Goal: Transaction & Acquisition: Purchase product/service

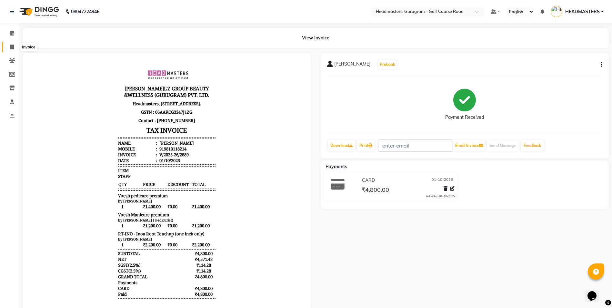
click at [12, 48] on icon at bounding box center [12, 47] width 4 height 5
select select "service"
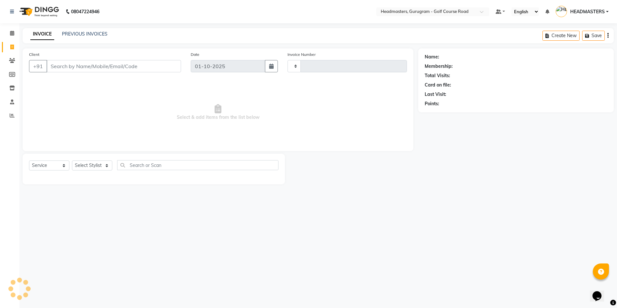
type input "2890"
select select "7134"
click at [127, 66] on input "Client" at bounding box center [113, 66] width 135 height 12
type input "8"
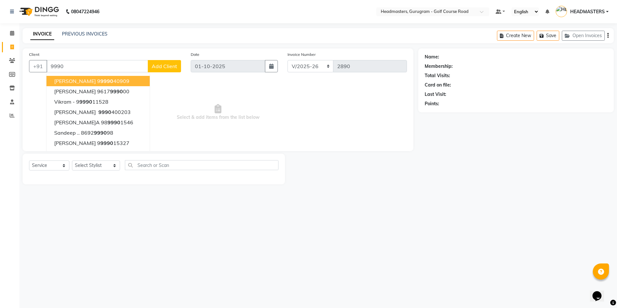
click at [59, 66] on input "9990" at bounding box center [97, 66] width 102 height 12
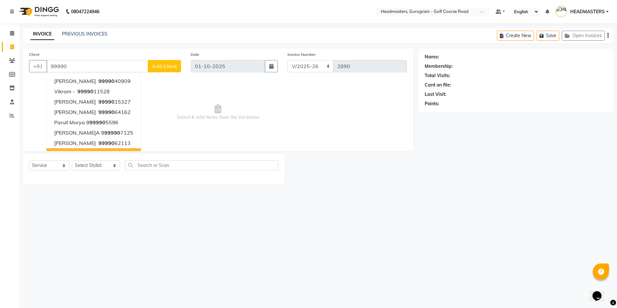
click at [80, 65] on input "99990" at bounding box center [97, 66] width 102 height 12
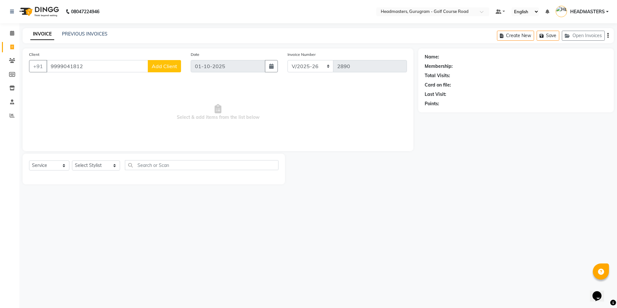
type input "9999041812"
click at [180, 67] on button "Add Client" at bounding box center [164, 66] width 33 height 12
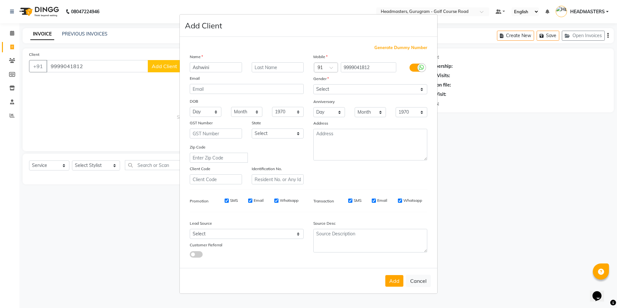
type input "Ashwini"
click at [299, 69] on input "text" at bounding box center [278, 67] width 52 height 10
type input "Gokhale"
click at [420, 91] on select "Select [DEMOGRAPHIC_DATA] [DEMOGRAPHIC_DATA] Other Prefer Not To Say" at bounding box center [370, 89] width 114 height 10
select select "[DEMOGRAPHIC_DATA]"
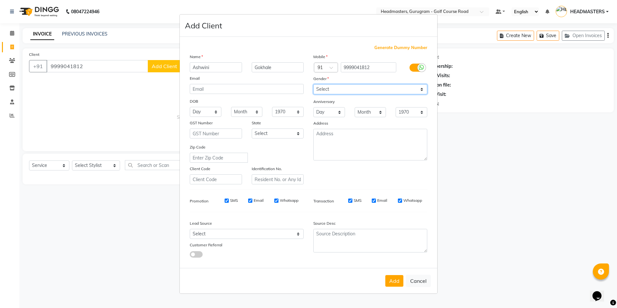
click at [313, 84] on select "Select [DEMOGRAPHIC_DATA] [DEMOGRAPHIC_DATA] Other Prefer Not To Say" at bounding box center [370, 89] width 114 height 10
click at [392, 281] on button "Add" at bounding box center [394, 281] width 18 height 12
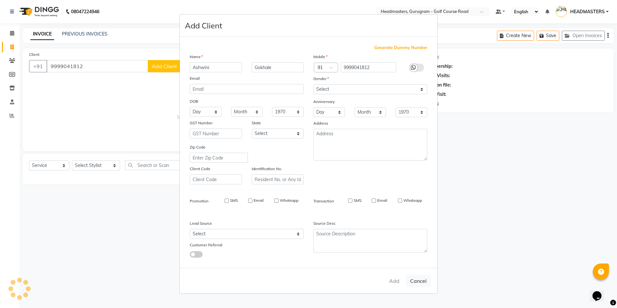
select select
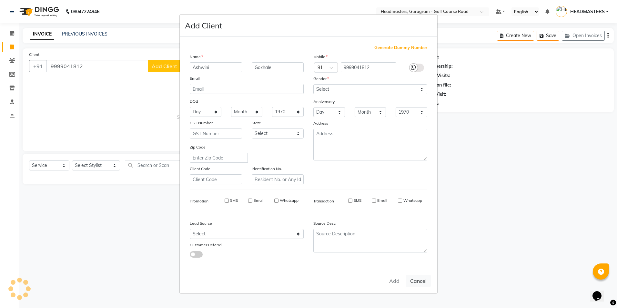
select select
checkbox input "false"
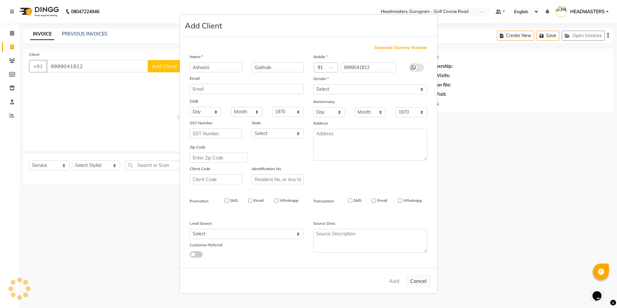
checkbox input "false"
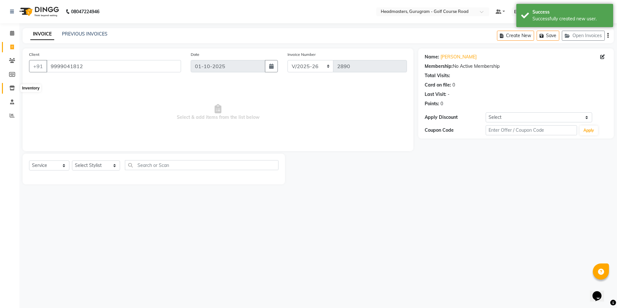
click at [13, 90] on icon at bounding box center [11, 87] width 5 height 5
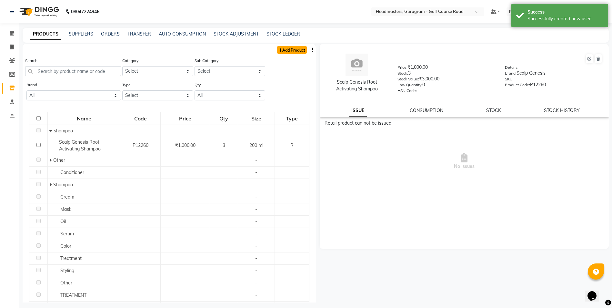
click at [290, 48] on link "Add Product" at bounding box center [292, 50] width 30 height 8
select select "true"
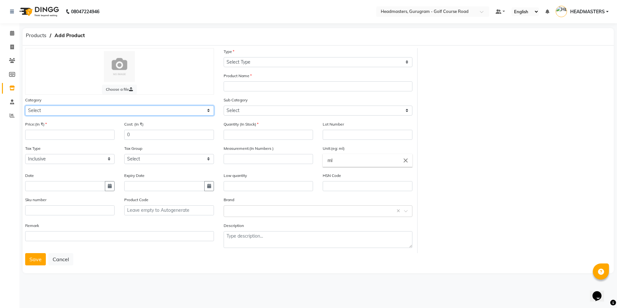
click at [68, 107] on select "Select Hair Skin Makeup Personal Care Appliances [PERSON_NAME] Waxing Disposabl…" at bounding box center [119, 110] width 189 height 10
select select "1099101100"
click at [25, 105] on select "Select Hair Skin Makeup Personal Care Appliances [PERSON_NAME] Waxing Disposabl…" at bounding box center [119, 110] width 189 height 10
click at [43, 132] on input "number" at bounding box center [69, 135] width 89 height 10
type input "2400"
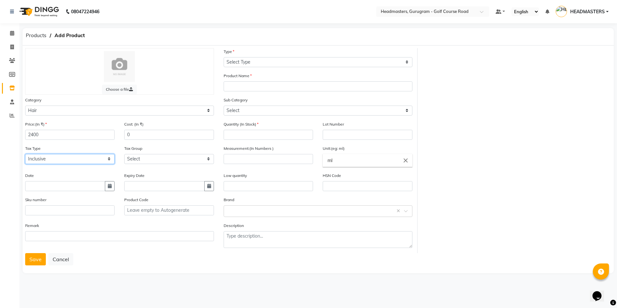
drag, startPoint x: 77, startPoint y: 156, endPoint x: 91, endPoint y: 163, distance: 15.4
click at [77, 156] on select "Select Inclusive Exclusive" at bounding box center [69, 159] width 89 height 10
click at [25, 154] on select "Select Inclusive Exclusive" at bounding box center [69, 159] width 89 height 10
click at [140, 156] on select "Select GST 5% GST" at bounding box center [168, 159] width 89 height 10
click at [164, 147] on div "Tax Group Select GST 5% GST" at bounding box center [168, 154] width 89 height 19
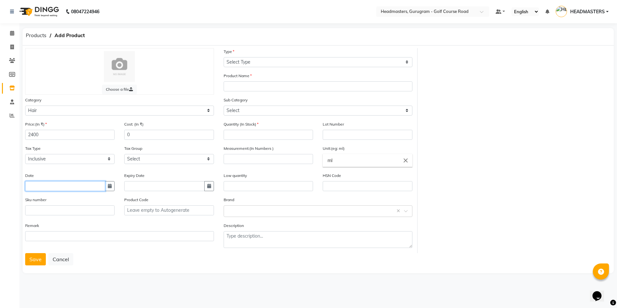
click at [52, 186] on input "text" at bounding box center [65, 186] width 80 height 10
select select "10"
select select "2025"
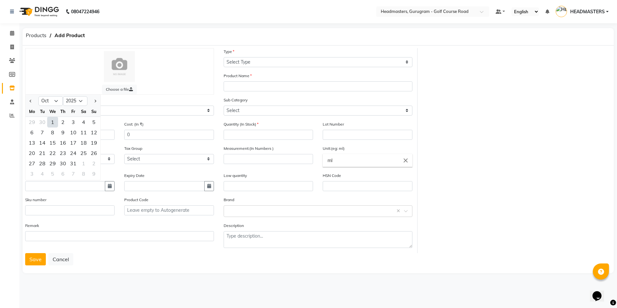
click at [53, 123] on div "1" at bounding box center [52, 122] width 10 height 10
type input "01-10-2025"
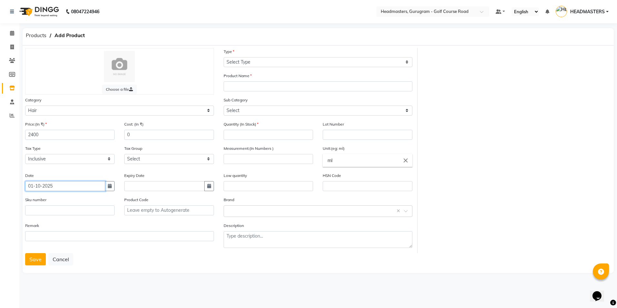
click at [89, 186] on input "01-10-2025" at bounding box center [65, 186] width 80 height 10
select select "10"
select select "2025"
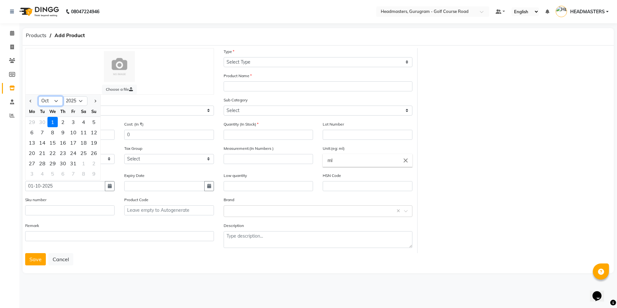
click at [54, 99] on select "Jan Feb Mar Apr May Jun [DATE] Aug Sep Oct Nov Dec" at bounding box center [50, 101] width 25 height 10
select select "7"
click at [38, 96] on select "Jan Feb Mar Apr May Jun [DATE] Aug Sep Oct Nov Dec" at bounding box center [50, 101] width 25 height 10
click at [95, 154] on div "27" at bounding box center [94, 153] width 10 height 10
type input "2[DATE]"
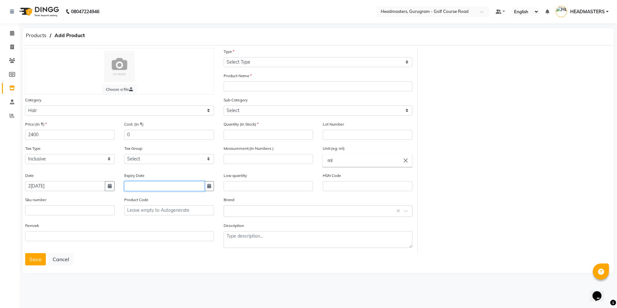
click at [137, 188] on input "text" at bounding box center [164, 186] width 80 height 10
select select "10"
select select "2025"
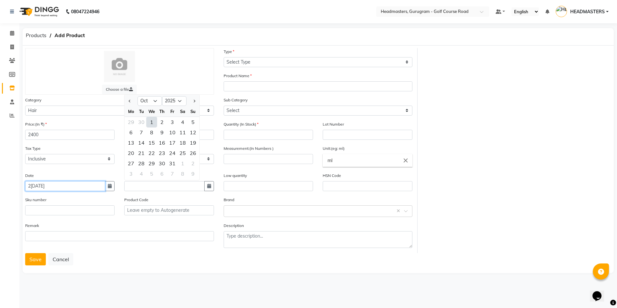
click at [53, 184] on input "2[DATE]" at bounding box center [65, 186] width 80 height 10
select select "7"
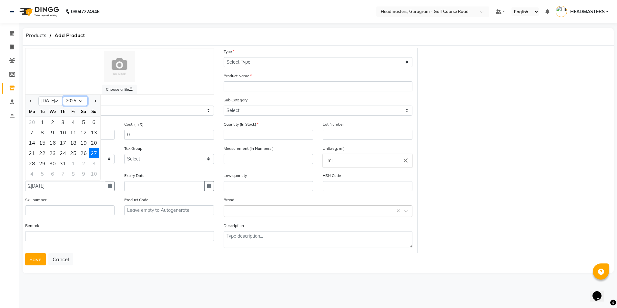
click at [80, 100] on select "2015 2016 2017 2018 2019 2020 2021 2022 2023 2024 2025 2026 2027 2028 2029 2030…" at bounding box center [75, 101] width 25 height 10
select select "2024"
click at [63, 96] on select "2015 2016 2017 2018 2019 2020 2021 2022 2023 2024 2025 2026 2027 2028 2029 2030…" at bounding box center [75, 101] width 25 height 10
click at [147, 154] on select "Select GST 5% GST" at bounding box center [168, 159] width 89 height 10
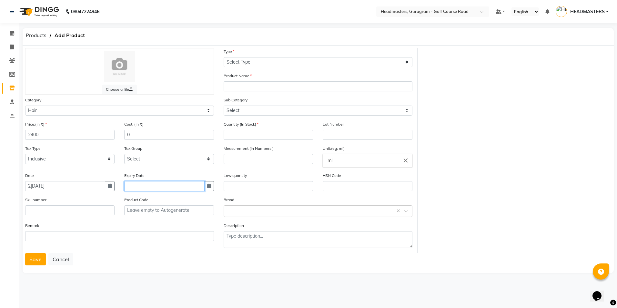
click at [137, 182] on input "text" at bounding box center [164, 186] width 80 height 10
select select "10"
select select "2025"
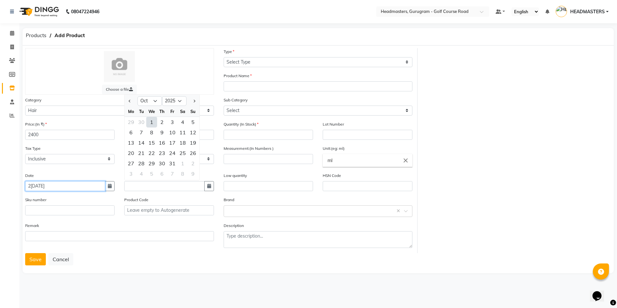
click at [56, 184] on input "2[DATE]" at bounding box center [65, 186] width 80 height 10
select select "7"
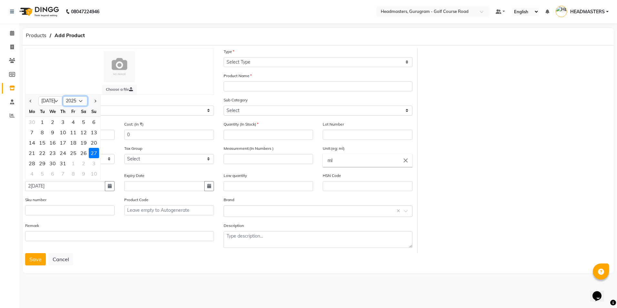
drag, startPoint x: 76, startPoint y: 98, endPoint x: 76, endPoint y: 106, distance: 8.7
click at [76, 98] on select "2015 2016 2017 2018 2019 2020 2021 2022 2023 2024 2025 2026 2027 2028 2029 2030…" at bounding box center [75, 101] width 25 height 10
select select "2024"
click at [63, 96] on select "2015 2016 2017 2018 2019 2020 2021 2022 2023 2024 2025 2026 2027 2028 2029 2030…" at bounding box center [75, 101] width 25 height 10
click at [31, 124] on div "1" at bounding box center [32, 122] width 10 height 10
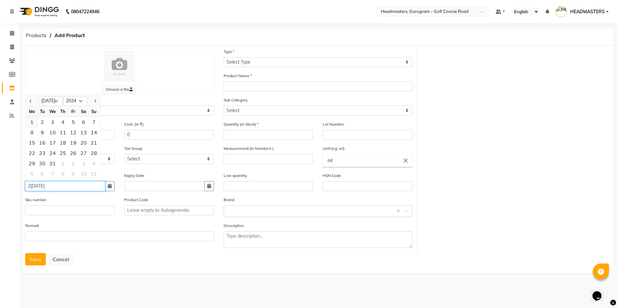
type input "[DATE]"
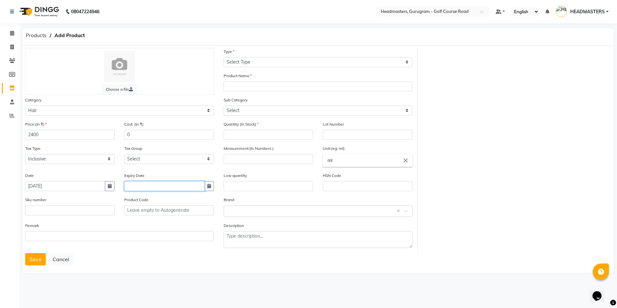
click at [145, 187] on input "text" at bounding box center [164, 186] width 80 height 10
select select "10"
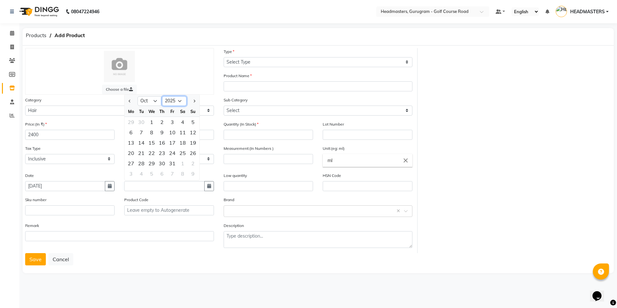
click at [175, 98] on select "2015 2016 2017 2018 2019 2020 2021 2022 2023 2024 2025 2026 2027 2028 2029 2030…" at bounding box center [174, 101] width 25 height 10
select select "2027"
click at [162, 96] on select "2015 2016 2017 2018 2019 2020 2021 2022 2023 2024 2025 2026 2027 2028 2029 2030…" at bounding box center [174, 101] width 25 height 10
click at [147, 104] on select "Jan Feb Mar Apr May Jun [DATE] Aug Sep Oct Nov Dec" at bounding box center [149, 101] width 25 height 10
select select "7"
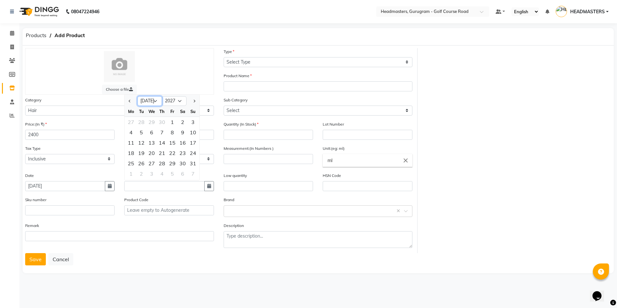
click at [137, 96] on select "Jan Feb Mar Apr May Jun [DATE] Aug Sep Oct Nov Dec" at bounding box center [149, 101] width 25 height 10
click at [181, 163] on div "31" at bounding box center [182, 163] width 10 height 10
type input "3[DATE]"
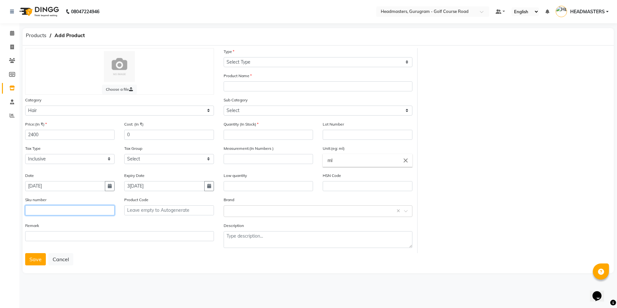
click at [63, 213] on input "text" at bounding box center [69, 210] width 89 height 10
click at [47, 236] on input "text" at bounding box center [119, 236] width 189 height 10
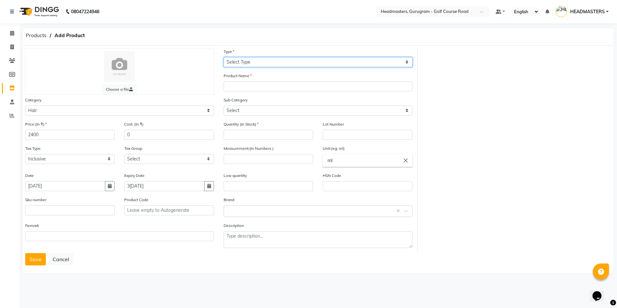
click at [241, 65] on select "Select Type Both Retail Consumable" at bounding box center [318, 62] width 189 height 10
select select "R"
click at [224, 57] on select "Select Type Both Retail Consumable" at bounding box center [318, 62] width 189 height 10
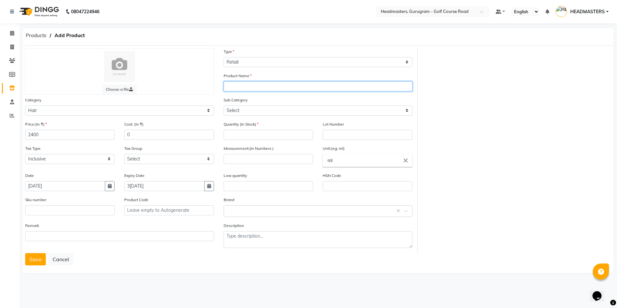
click at [231, 89] on input "text" at bounding box center [318, 86] width 189 height 10
type input "[PERSON_NAME]"
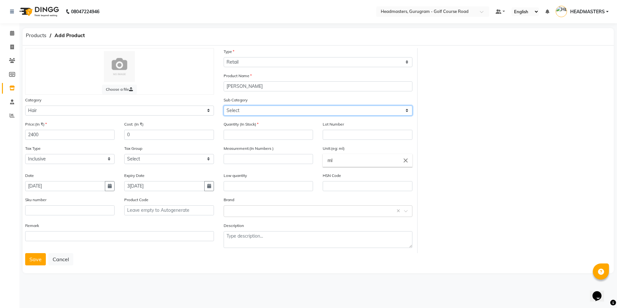
click at [335, 109] on select "Select Conditioner Shampoo Cream Mask Oil Serum Color Appliances Treatment Styl…" at bounding box center [318, 110] width 189 height 10
select select "1099101101"
click at [224, 105] on select "Select Conditioner Shampoo Cream Mask Oil Serum Color Appliances Treatment Styl…" at bounding box center [318, 110] width 189 height 10
click at [264, 133] on input "number" at bounding box center [268, 135] width 89 height 10
type input "2"
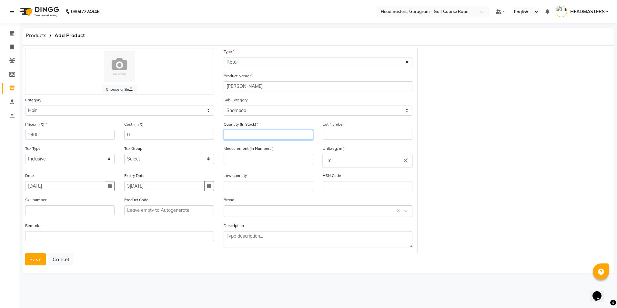
type input "1"
type input "2"
click at [327, 157] on input "ml" at bounding box center [367, 160] width 89 height 13
click at [451, 172] on div at bounding box center [308, 154] width 617 height 308
click at [235, 209] on input "text" at bounding box center [311, 210] width 169 height 7
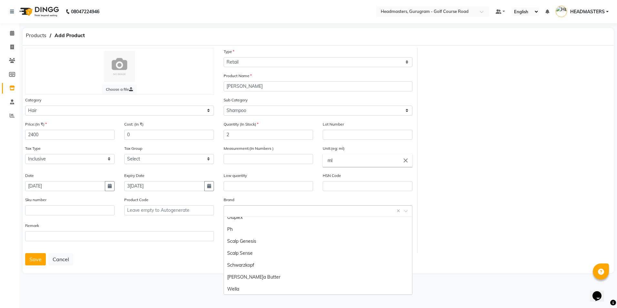
scroll to position [125, 0]
click at [33, 261] on button "Save" at bounding box center [35, 259] width 21 height 12
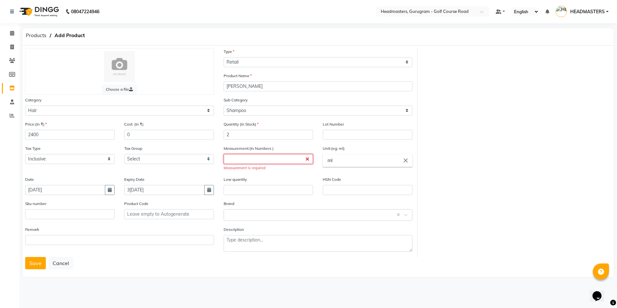
click at [248, 161] on input "number" at bounding box center [268, 159] width 89 height 10
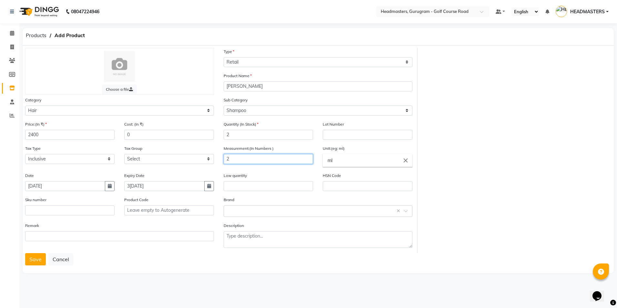
type input "2"
click at [540, 209] on div "Choose a file Type Select Type Both Retail Consumable Product Name[PERSON_NAME]…" at bounding box center [317, 150] width 595 height 205
click at [342, 164] on input "ml" at bounding box center [367, 160] width 89 height 13
click at [343, 177] on link "ml" at bounding box center [367, 175] width 89 height 16
click at [253, 160] on input "2" at bounding box center [268, 159] width 89 height 10
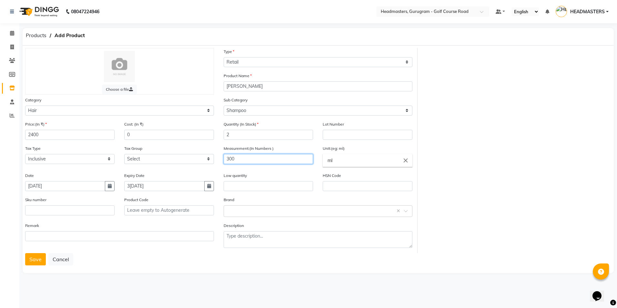
type input "300"
click at [182, 270] on div "Choose a file Type Select Type Both Retail Consumable Product Name[PERSON_NAME]…" at bounding box center [318, 158] width 591 height 227
click at [31, 255] on button "Save" at bounding box center [35, 259] width 21 height 12
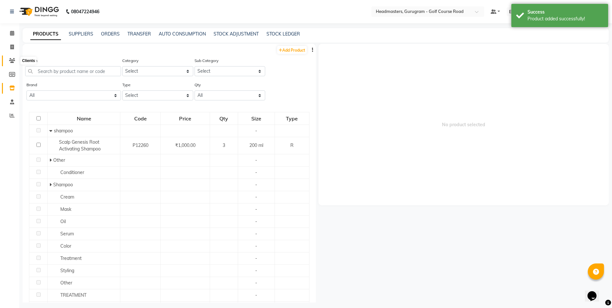
click at [12, 63] on icon at bounding box center [12, 60] width 6 height 5
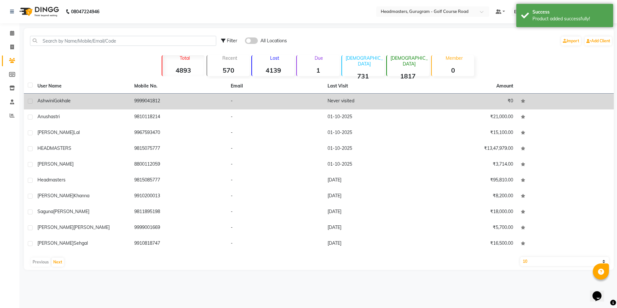
drag, startPoint x: 170, startPoint y: 98, endPoint x: 127, endPoint y: 102, distance: 42.8
click at [127, 102] on tr "[PERSON_NAME] 9999041812 - Never visited ₹0" at bounding box center [319, 102] width 590 height 16
drag, startPoint x: 127, startPoint y: 102, endPoint x: 151, endPoint y: 100, distance: 24.2
copy tr "9999041812"
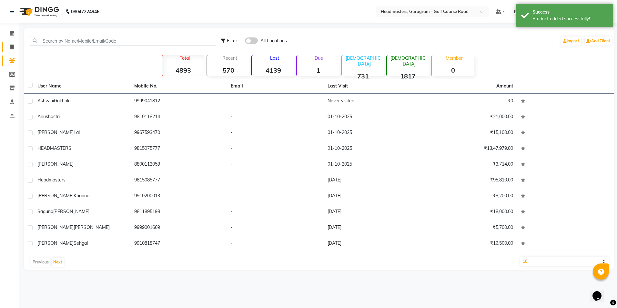
click at [10, 48] on icon at bounding box center [12, 47] width 4 height 5
select select "service"
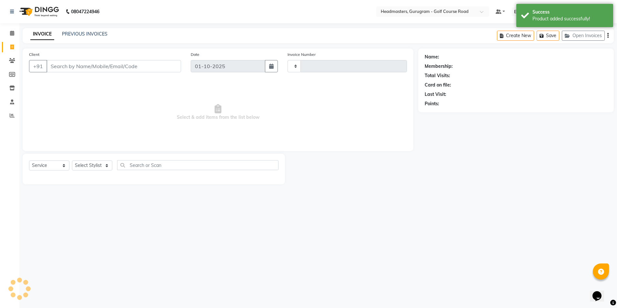
click at [49, 65] on input "Client" at bounding box center [113, 66] width 135 height 12
type input "2890"
select select "7134"
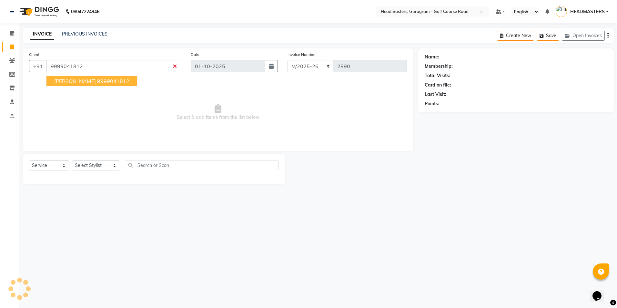
type input "9999041812"
click at [81, 168] on select "Select Stylist Dev Gaurav HEADMASTERS[PERSON_NAME] Artist [PERSON_NAME]a Pooja …" at bounding box center [96, 165] width 48 height 10
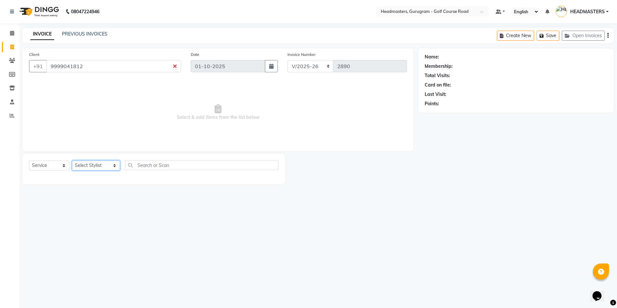
select select "85240"
click at [72, 160] on select "Select Stylist Dev Gaurav HEADMASTERS[PERSON_NAME] Artist [PERSON_NAME]a Pooja …" at bounding box center [96, 165] width 48 height 10
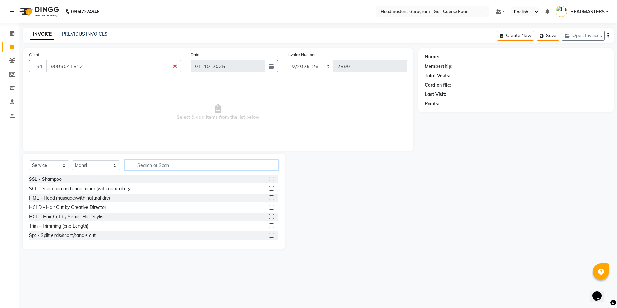
click at [129, 167] on input "text" at bounding box center [201, 165] width 153 height 10
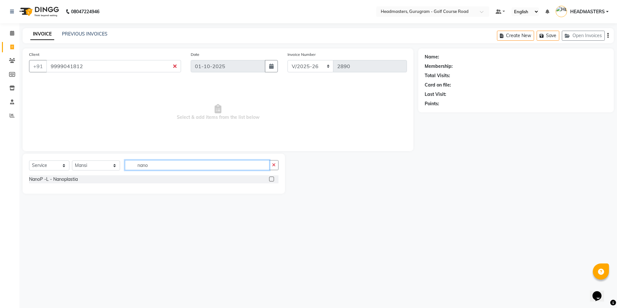
type input "nano"
click at [273, 179] on label at bounding box center [271, 178] width 5 height 5
click at [273, 179] on input "checkbox" at bounding box center [271, 179] width 4 height 4
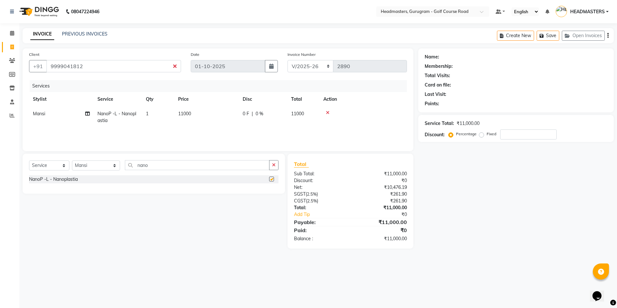
checkbox input "false"
click at [262, 113] on span "0 %" at bounding box center [259, 113] width 8 height 7
select select "85240"
click at [278, 115] on input "0" at bounding box center [282, 115] width 19 height 10
type input "3000"
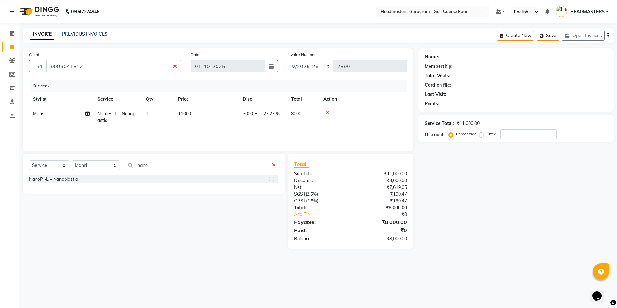
click at [285, 129] on div "Services Stylist Service Qty Price Disc Total Action[PERSON_NAME]i NanoP -L - N…" at bounding box center [218, 112] width 378 height 65
click at [105, 166] on select "Select Stylist Dev Gaurav HEADMASTERS[PERSON_NAME] Artist [PERSON_NAME]a Pooja …" at bounding box center [96, 165] width 48 height 10
click at [58, 168] on select "Select Service Product Membership Package Voucher Prepaid Gift Card" at bounding box center [49, 165] width 40 height 10
select select "product"
click at [29, 160] on select "Select Service Product Membership Package Voucher Prepaid Gift Card" at bounding box center [49, 165] width 40 height 10
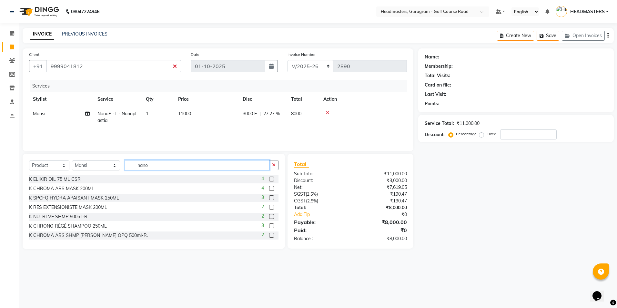
click at [157, 169] on input "nano" at bounding box center [197, 165] width 144 height 10
type input "n"
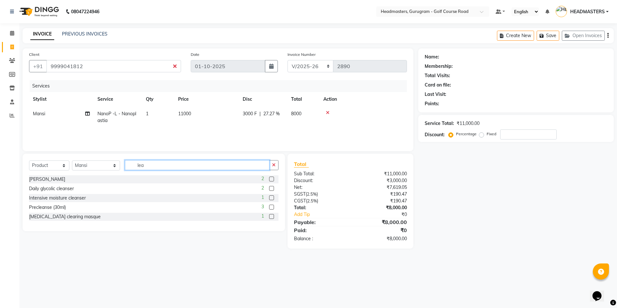
type input "lea"
click at [270, 179] on label at bounding box center [271, 178] width 5 height 5
click at [270, 179] on input "checkbox" at bounding box center [271, 179] width 4 height 4
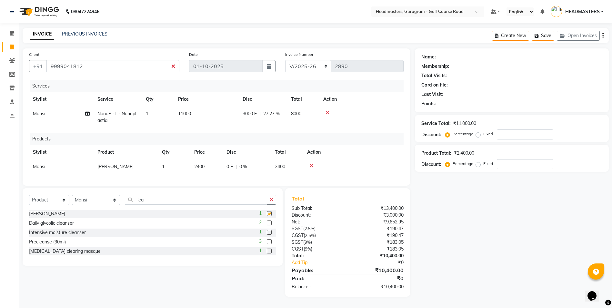
checkbox input "false"
click at [313, 165] on icon at bounding box center [312, 165] width 4 height 5
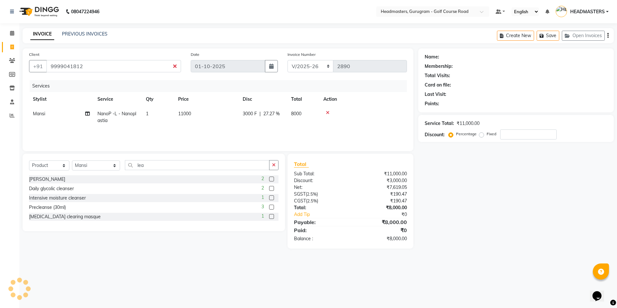
click at [483, 143] on div "Name: Membership: Total Visits: Card on file: Last Visit: Points: Service Total…" at bounding box center [518, 148] width 200 height 200
click at [454, 135] on div "Percentage" at bounding box center [463, 134] width 27 height 8
click at [480, 137] on div "Fixed" at bounding box center [488, 134] width 16 height 8
click at [486, 132] on div "Fixed" at bounding box center [488, 134] width 16 height 8
click at [486, 133] on label "Fixed" at bounding box center [491, 134] width 10 height 6
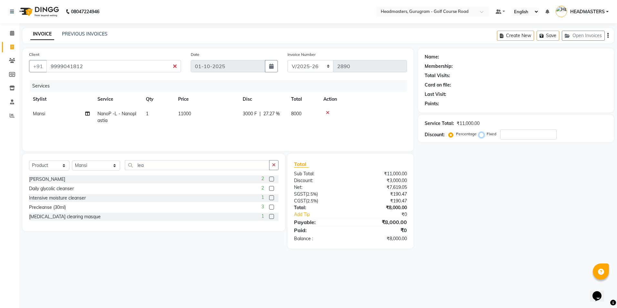
click at [480, 133] on input "Fixed" at bounding box center [482, 134] width 5 height 5
radio input "true"
click at [456, 137] on label "Percentage" at bounding box center [466, 134] width 21 height 6
click at [450, 136] on input "Percentage" at bounding box center [452, 134] width 5 height 5
radio input "true"
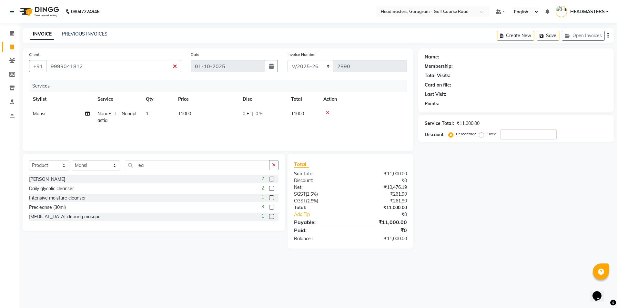
click at [461, 169] on div "Name: Membership: Total Visits: Card on file: Last Visit: Points: Service Total…" at bounding box center [518, 148] width 200 height 200
click at [283, 121] on td "0 F | 0 %" at bounding box center [263, 116] width 48 height 21
select select "85240"
click at [282, 115] on input "0" at bounding box center [282, 115] width 19 height 10
type input "3000"
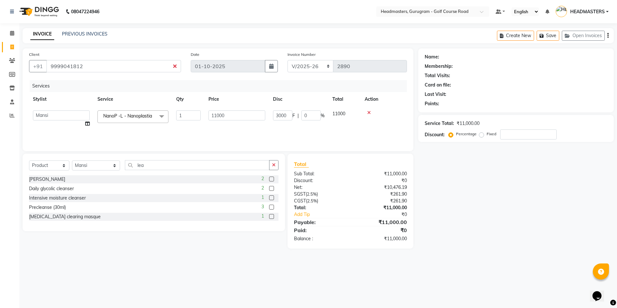
click at [293, 125] on tr "Dev Gaurav HEADMASTERS [PERSON_NAME] Nail Artist [PERSON_NAME] Pooja [PERSON_NA…" at bounding box center [218, 118] width 378 height 25
click at [444, 135] on div "Discount:" at bounding box center [434, 134] width 20 height 7
click at [65, 67] on input "9999041812" at bounding box center [113, 66] width 135 height 12
click at [60, 67] on input "9999041812" at bounding box center [113, 66] width 135 height 12
type input "9999041812"
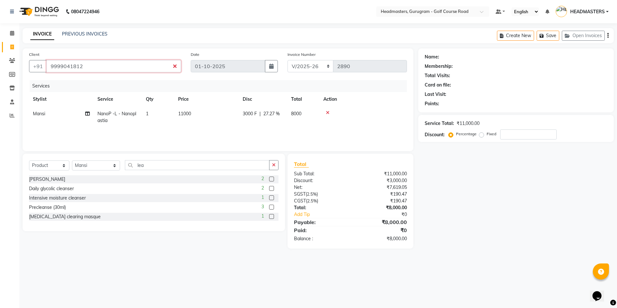
type input "0"
type input "9999041812"
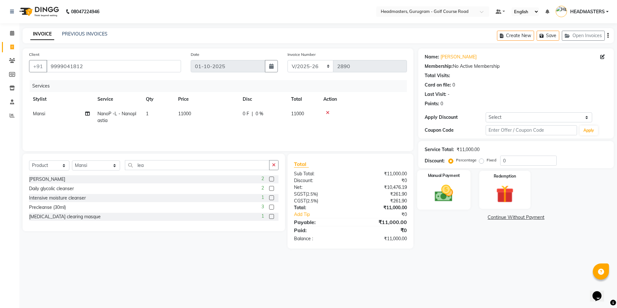
click at [453, 188] on img at bounding box center [444, 193] width 30 height 21
click at [471, 216] on span "UPI" at bounding box center [470, 217] width 10 height 7
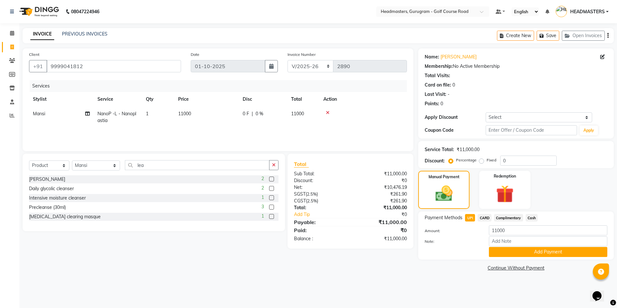
click at [508, 224] on div "Payment Methods UPI CARD Complimentary Cash Amount: 11000 Note: Add Payment" at bounding box center [515, 235] width 183 height 43
click at [265, 139] on div "Services Stylist Service Qty Price Disc Total Action [PERSON_NAME] NanoP -L - N…" at bounding box center [218, 112] width 378 height 65
click at [250, 115] on div "0 F | 0 %" at bounding box center [263, 113] width 41 height 7
select select "85240"
click at [285, 113] on input "0" at bounding box center [282, 115] width 19 height 10
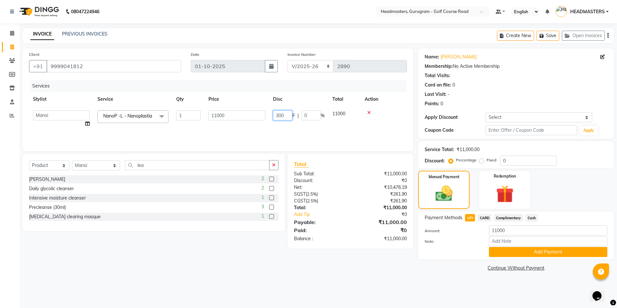
type input "3000"
click at [289, 126] on tr "Dev Gaurav HEADMASTERS [PERSON_NAME] Nail Artist [PERSON_NAME] Pooja [PERSON_NA…" at bounding box center [218, 118] width 378 height 25
click at [499, 224] on div "Payment Methods UPI CARD Complimentary Cash Amount: 11000 Note: Add Payment" at bounding box center [515, 235] width 183 height 43
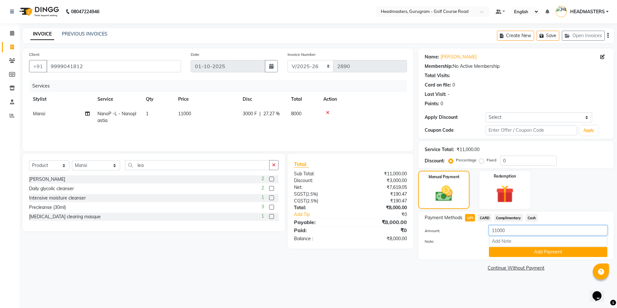
click at [510, 232] on input "11000" at bounding box center [548, 230] width 118 height 10
click at [463, 293] on div "08047224946 Select Location × Headmasters, Gurugram - Golf Course Road Default …" at bounding box center [308, 154] width 617 height 308
click at [513, 232] on input "11000" at bounding box center [548, 230] width 118 height 10
type input "1"
type input "8000"
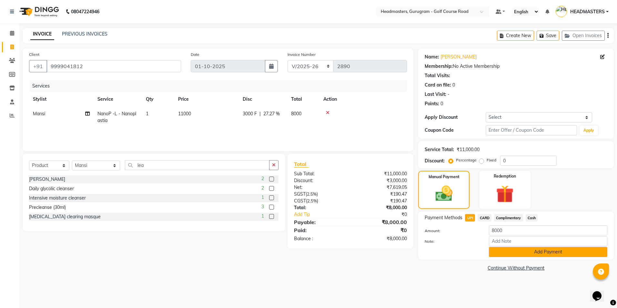
click at [516, 252] on button "Add Payment" at bounding box center [548, 252] width 118 height 10
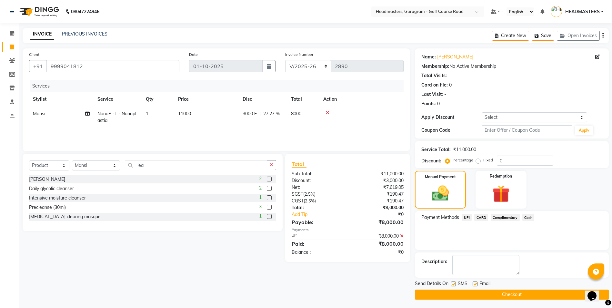
click at [498, 298] on button "Checkout" at bounding box center [512, 294] width 194 height 10
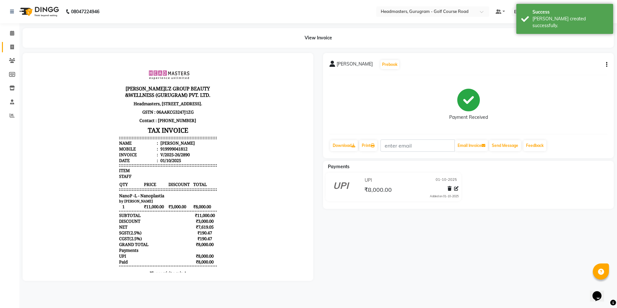
click at [6, 44] on link "Invoice" at bounding box center [9, 47] width 15 height 11
select select "7134"
select select "service"
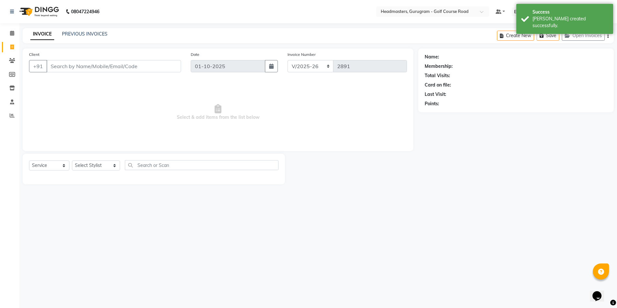
click at [51, 67] on input "Client" at bounding box center [113, 66] width 135 height 12
click at [69, 82] on span "[PERSON_NAME]" at bounding box center [75, 81] width 42 height 6
type input "9999041812"
click at [87, 168] on select "Select Stylist Dev Gaurav HEADMASTERS[PERSON_NAME] Artist [PERSON_NAME]a Pooja …" at bounding box center [96, 165] width 48 height 10
select select "85240"
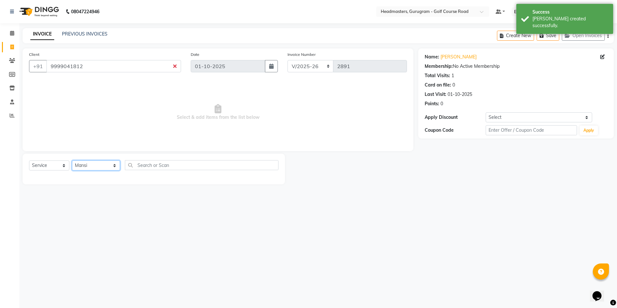
click at [72, 160] on select "Select Stylist Dev Gaurav HEADMASTERS[PERSON_NAME] Artist [PERSON_NAME]a Pooja …" at bounding box center [96, 165] width 48 height 10
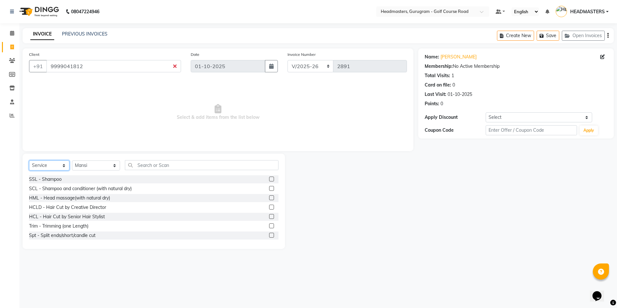
click at [61, 162] on select "Select Service Product Membership Package Voucher Prepaid Gift Card" at bounding box center [49, 165] width 40 height 10
select select "product"
click at [29, 160] on select "Select Service Product Membership Package Voucher Prepaid Gift Card" at bounding box center [49, 165] width 40 height 10
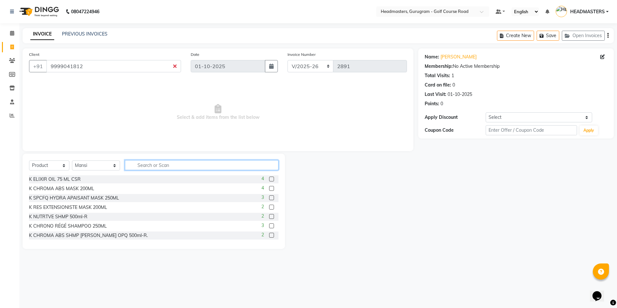
click at [132, 168] on input "text" at bounding box center [201, 165] width 153 height 10
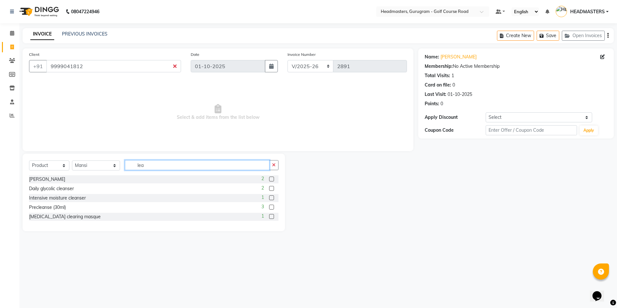
type input "lea"
click at [269, 180] on label at bounding box center [271, 178] width 5 height 5
click at [269, 180] on input "checkbox" at bounding box center [271, 179] width 4 height 4
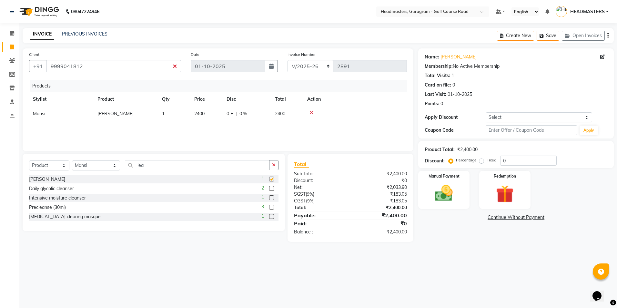
checkbox input "false"
click at [301, 65] on select "RET/2025-26 V/2025-26" at bounding box center [310, 66] width 46 height 12
select select "9082"
click at [287, 60] on select "RET/2025-26 V/2025-26" at bounding box center [310, 66] width 46 height 12
type input "0001"
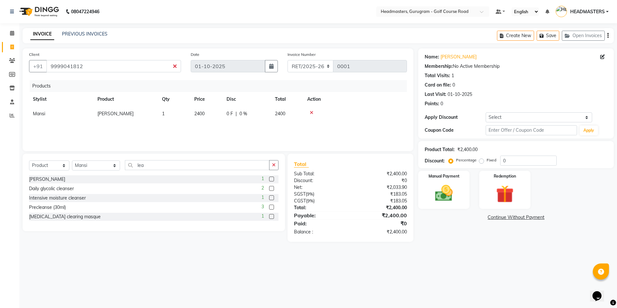
click at [292, 132] on div "Products Stylist Product Qty Price Disc Total Action [PERSON_NAME] Shampoo 1 24…" at bounding box center [218, 112] width 378 height 65
click at [448, 187] on img at bounding box center [444, 193] width 30 height 21
click at [470, 218] on span "UPI" at bounding box center [470, 217] width 10 height 7
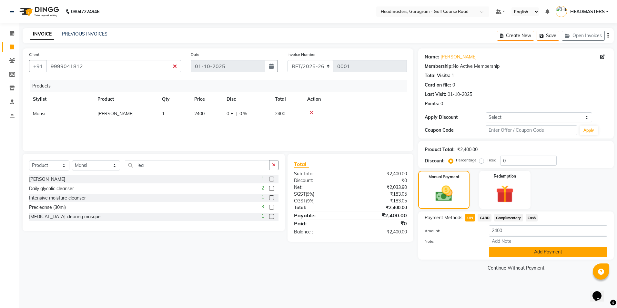
click at [509, 249] on button "Add Payment" at bounding box center [548, 252] width 118 height 10
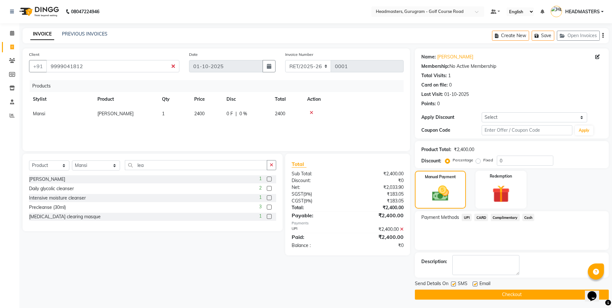
click at [485, 296] on button "Checkout" at bounding box center [512, 294] width 194 height 10
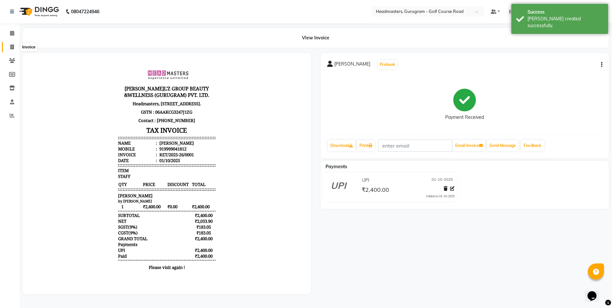
click at [12, 47] on icon at bounding box center [12, 47] width 4 height 5
select select "service"
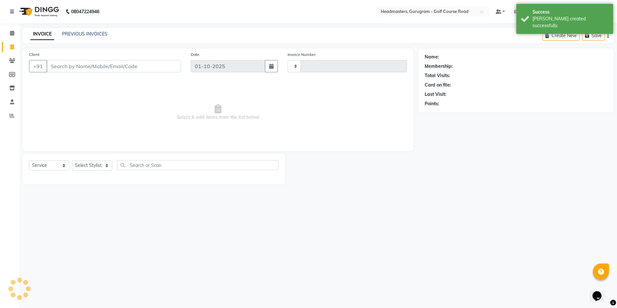
type input "2891"
select select "7134"
click at [11, 74] on icon at bounding box center [12, 74] width 6 height 5
select select
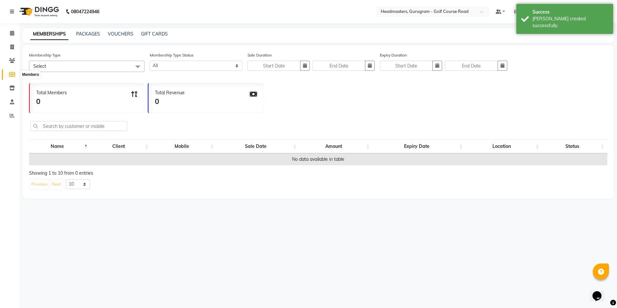
click at [15, 76] on icon at bounding box center [12, 74] width 6 height 5
click at [16, 58] on span at bounding box center [11, 60] width 11 height 7
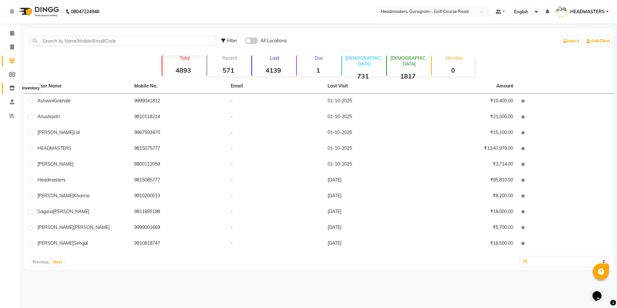
click at [12, 89] on icon at bounding box center [11, 87] width 5 height 5
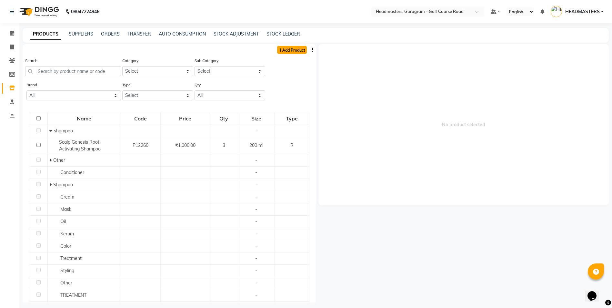
click at [295, 52] on link "Add Product" at bounding box center [292, 50] width 30 height 8
select select "true"
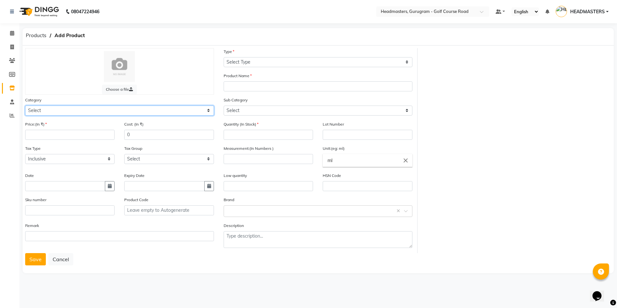
click at [78, 110] on select "Select Hair Skin Makeup Personal Care Appliances [PERSON_NAME] Waxing Disposabl…" at bounding box center [119, 110] width 189 height 10
select select "1099101100"
click at [25, 105] on select "Select Hair Skin Makeup Personal Care Appliances [PERSON_NAME] Waxing Disposabl…" at bounding box center [119, 110] width 189 height 10
click at [64, 132] on input "number" at bounding box center [69, 135] width 89 height 10
type input "2400"
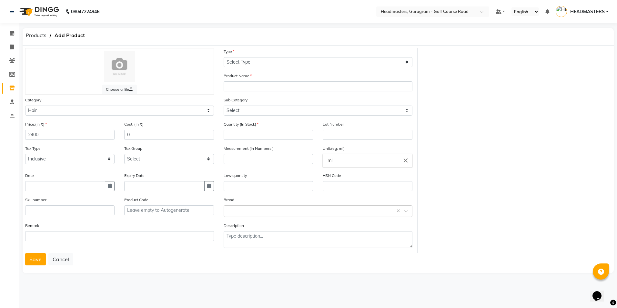
click at [83, 149] on div "Tax Type Select Inclusive Exclusive" at bounding box center [69, 154] width 89 height 19
click at [97, 159] on select "Select Inclusive Exclusive" at bounding box center [69, 159] width 89 height 10
click at [25, 154] on select "Select Inclusive Exclusive" at bounding box center [69, 159] width 89 height 10
click at [111, 188] on button "button" at bounding box center [110, 186] width 10 height 10
select select "10"
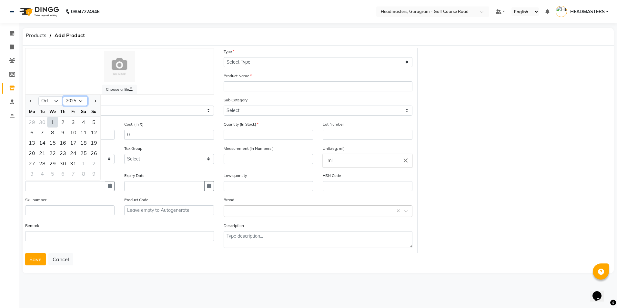
click at [73, 98] on select "2015 2016 2017 2018 2019 2020 2021 2022 2023 2024 2025 2026 2027 2028 2029 2030…" at bounding box center [75, 101] width 25 height 10
click at [63, 96] on select "2015 2016 2017 2018 2019 2020 2021 2022 2023 2024 2025 2026 2027 2028 2029 2030…" at bounding box center [75, 101] width 25 height 10
click at [74, 100] on select "2013 2014 2015 2016 2017 2018 2019 2020 2021 2022 2023 2024 2025 2026 2027 2028…" at bounding box center [75, 101] width 25 height 10
select select "2024"
click at [63, 96] on select "2013 2014 2015 2016 2017 2018 2019 2020 2021 2022 2023 2024 2025 2026 2027 2028…" at bounding box center [75, 101] width 25 height 10
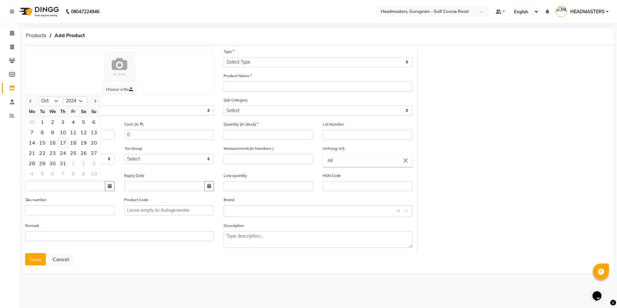
click at [60, 139] on div "17" at bounding box center [63, 142] width 10 height 10
type input "[DATE]"
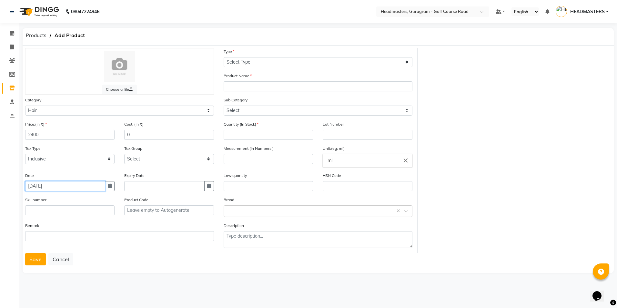
click at [44, 185] on input "[DATE]" at bounding box center [65, 186] width 80 height 10
select select "10"
select select "2024"
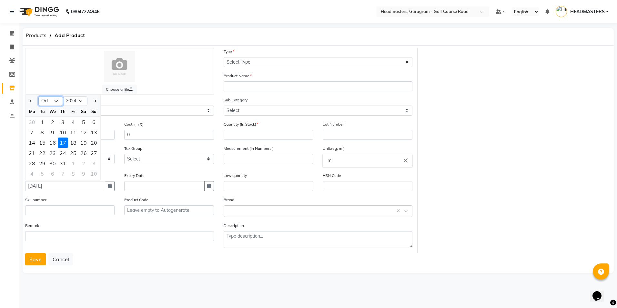
click at [58, 101] on select "Jan Feb Mar Apr May Jun [DATE] Aug Sep Oct Nov Dec" at bounding box center [50, 101] width 25 height 10
select select "7"
click at [38, 96] on select "Jan Feb Mar Apr May Jun [DATE] Aug Sep Oct Nov Dec" at bounding box center [50, 101] width 25 height 10
click at [33, 123] on div "1" at bounding box center [32, 122] width 10 height 10
type input "[DATE]"
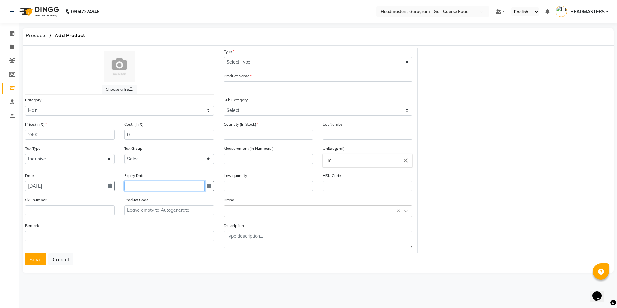
click at [165, 182] on input "text" at bounding box center [164, 186] width 80 height 10
select select "10"
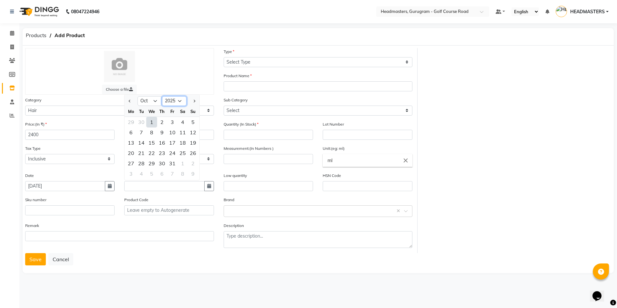
click at [177, 98] on select "2015 2016 2017 2018 2019 2020 2021 2022 2023 2024 2025 2026 2027 2028 2029 2030…" at bounding box center [174, 101] width 25 height 10
select select "2027"
click at [162, 96] on select "2015 2016 2017 2018 2019 2020 2021 2022 2023 2024 2025 2026 2027 2028 2029 2030…" at bounding box center [174, 101] width 25 height 10
click at [156, 105] on select "Jan Feb Mar Apr May Jun [DATE] Aug Sep Oct Nov Dec" at bounding box center [149, 101] width 25 height 10
select select "7"
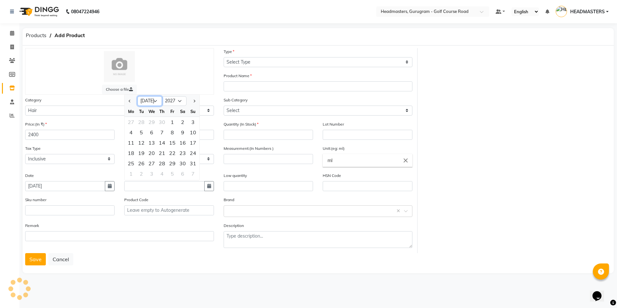
click at [137, 96] on select "Jan Feb Mar Apr May Jun [DATE] Aug Sep Oct Nov Dec" at bounding box center [149, 101] width 25 height 10
click at [185, 162] on div "31" at bounding box center [182, 163] width 10 height 10
type input "3[DATE]"
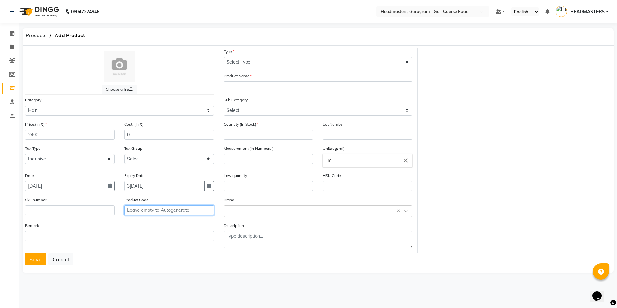
click at [142, 206] on input "text" at bounding box center [168, 210] width 89 height 10
click at [239, 129] on div "Quantity (In Stock)" at bounding box center [268, 130] width 89 height 19
click at [239, 107] on select "Select Conditioner Shampoo Cream Mask Oil Serum Color Appliances Treatment Styl…" at bounding box center [318, 110] width 189 height 10
select select "1099101102"
click at [224, 105] on select "Select Conditioner Shampoo Cream Mask Oil Serum Color Appliances Treatment Styl…" at bounding box center [318, 110] width 189 height 10
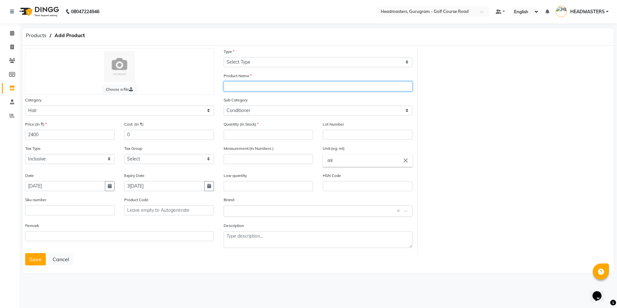
click at [244, 89] on input "text" at bounding box center [318, 86] width 189 height 10
type input "[PERSON_NAME]"
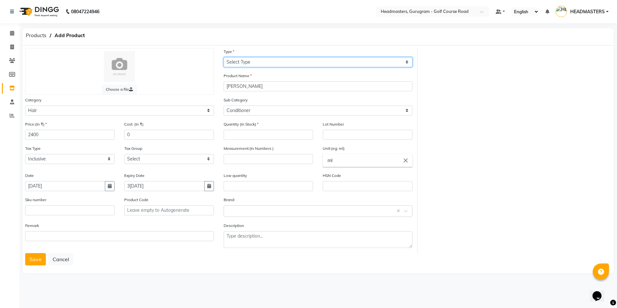
click at [266, 61] on select "Select Type Both Retail Consumable" at bounding box center [318, 62] width 189 height 10
select select "R"
click at [224, 57] on select "Select Type Both Retail Consumable" at bounding box center [318, 62] width 189 height 10
click at [279, 142] on div "Quantity (In Stock)" at bounding box center [268, 133] width 99 height 24
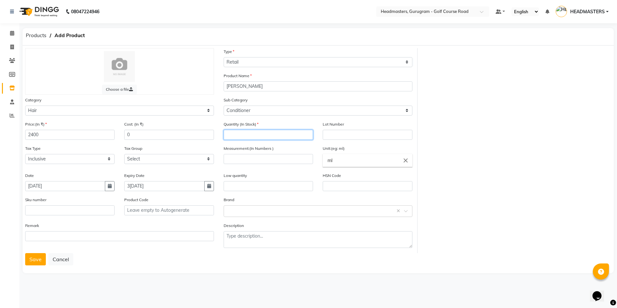
click at [263, 132] on input "number" at bounding box center [268, 135] width 89 height 10
type input "3"
type input "2"
click at [451, 137] on div "Choose a file Type Select Type Both Retail Consumable Product Name[PERSON_NAME]…" at bounding box center [317, 150] width 595 height 205
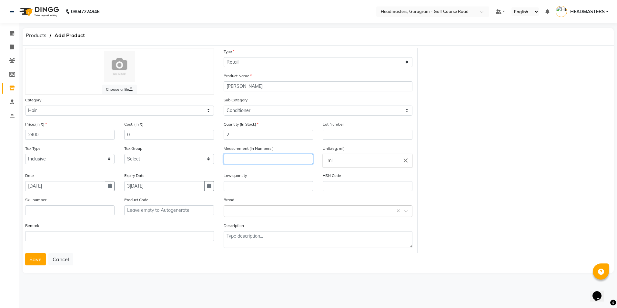
click at [275, 157] on input "number" at bounding box center [268, 159] width 89 height 10
type input "300"
click at [478, 166] on div "Choose a file Type Select Type Both Retail Consumable Product Name [PERSON_NAME…" at bounding box center [317, 150] width 595 height 205
click at [246, 213] on input "text" at bounding box center [311, 210] width 169 height 7
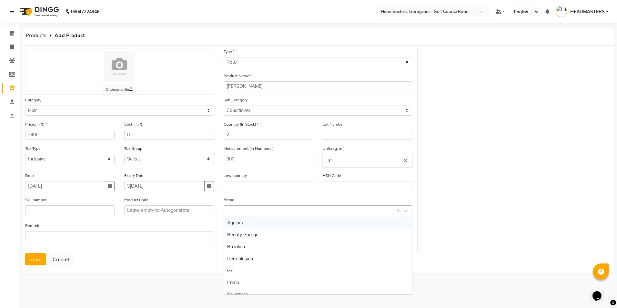
click at [117, 294] on div "08047224946 Select Location × Headmasters, Gurugram - Golf Course Road Default …" at bounding box center [308, 154] width 617 height 308
click at [38, 261] on button "Save" at bounding box center [35, 259] width 21 height 12
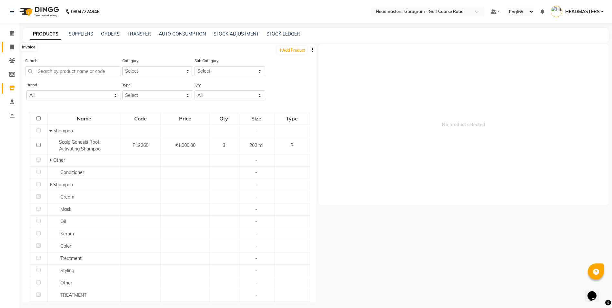
click at [10, 48] on span at bounding box center [11, 47] width 11 height 7
select select "7134"
select select "service"
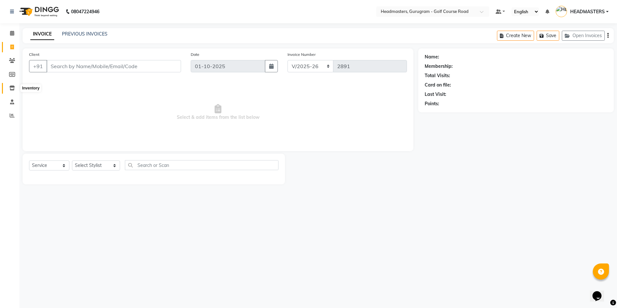
click at [15, 89] on icon at bounding box center [11, 87] width 5 height 5
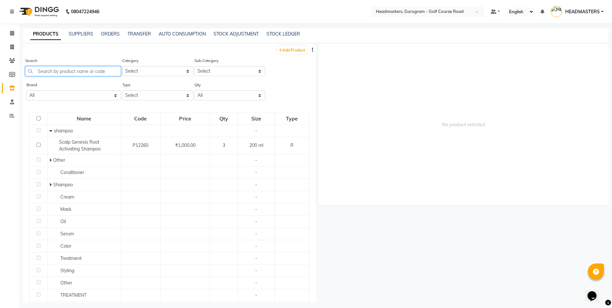
click at [88, 70] on input "text" at bounding box center [73, 71] width 96 height 10
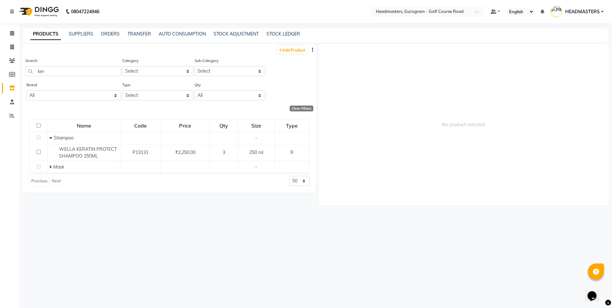
click at [61, 5] on div "08047224946" at bounding box center [54, 12] width 99 height 18
click at [69, 70] on input "ker" at bounding box center [73, 71] width 96 height 10
type input "k"
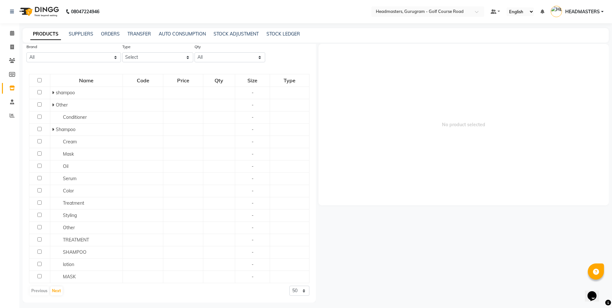
scroll to position [55, 0]
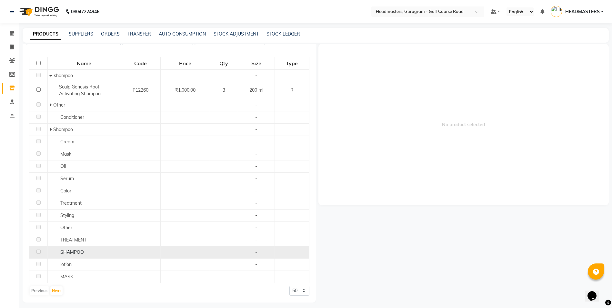
click at [98, 252] on div "SHAMPOO" at bounding box center [83, 252] width 69 height 7
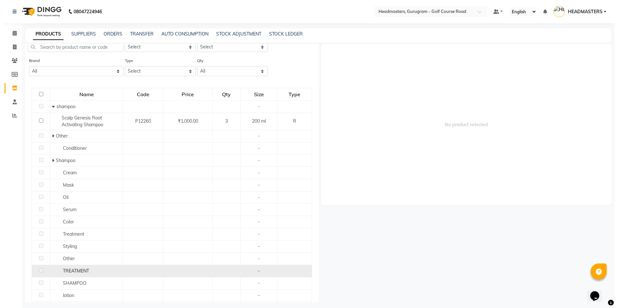
scroll to position [0, 0]
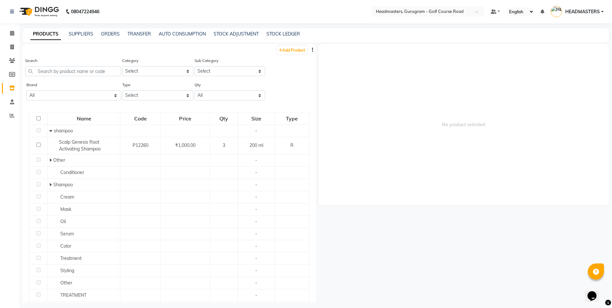
click at [239, 37] on div "STOCK ADJUSTMENT" at bounding box center [236, 34] width 45 height 7
click at [274, 32] on link "STOCK LEDGER" at bounding box center [283, 34] width 34 height 6
select select "all"
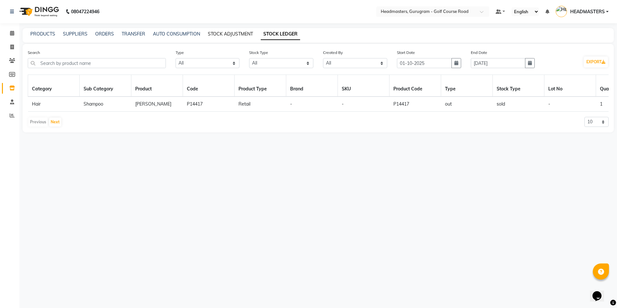
click at [227, 31] on link "STOCK ADJUSTMENT" at bounding box center [230, 34] width 45 height 6
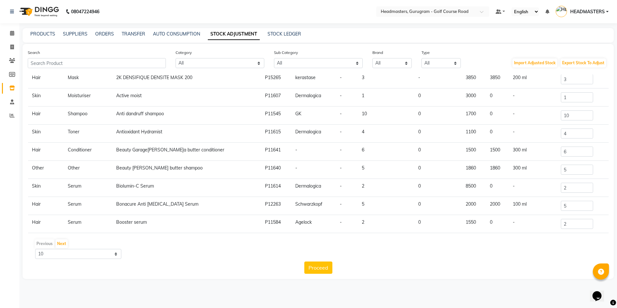
scroll to position [40, 0]
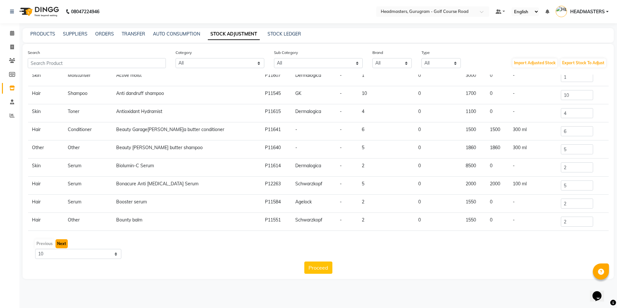
click at [61, 244] on button "Next" at bounding box center [61, 243] width 12 height 9
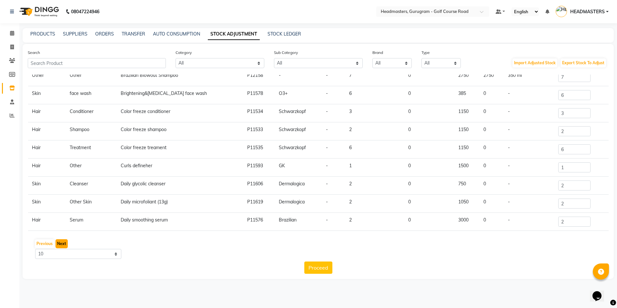
click at [62, 242] on button "Next" at bounding box center [61, 243] width 12 height 9
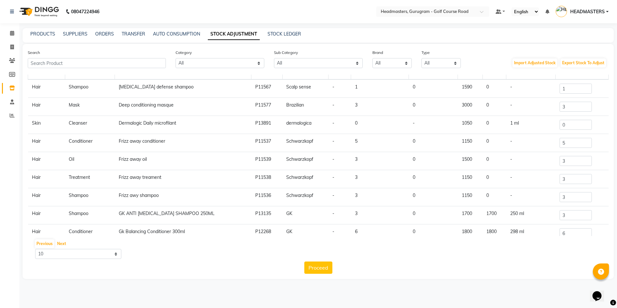
scroll to position [0, 0]
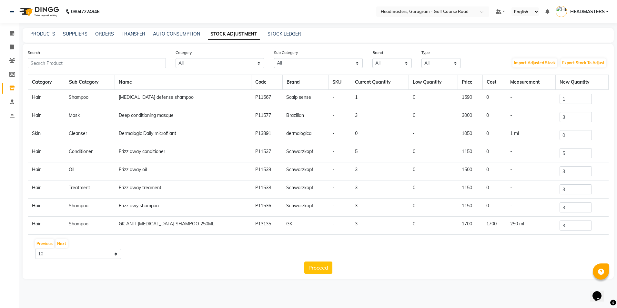
click at [69, 240] on div "Previous Next" at bounding box center [317, 243] width 575 height 10
click at [65, 243] on button "Next" at bounding box center [61, 243] width 12 height 9
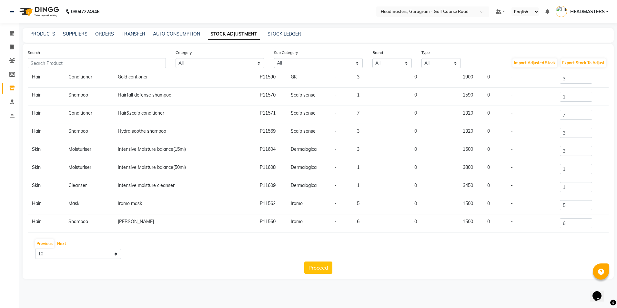
scroll to position [40, 0]
click at [60, 246] on button "Next" at bounding box center [61, 243] width 12 height 9
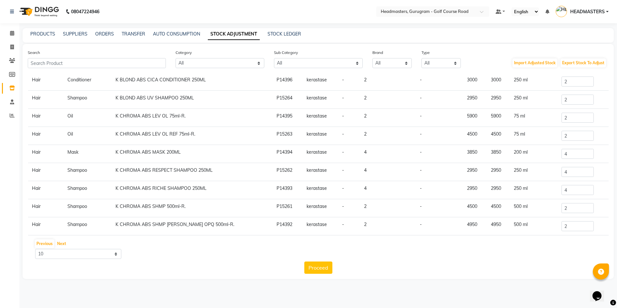
scroll to position [0, 0]
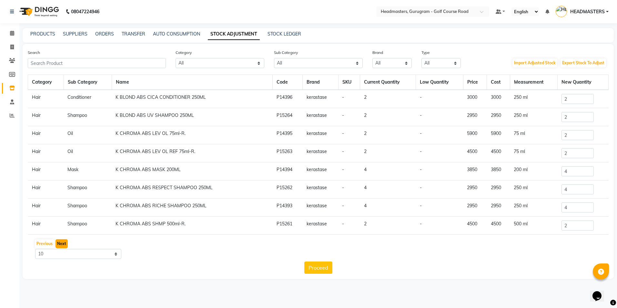
click at [55, 244] on button "Next" at bounding box center [61, 243] width 12 height 9
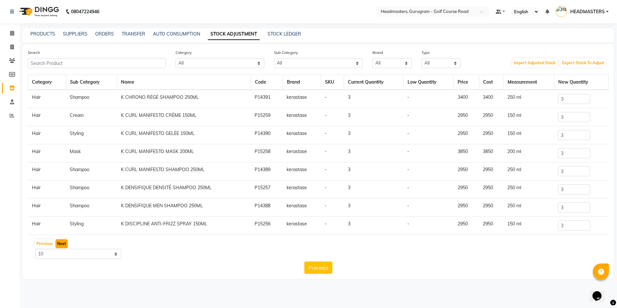
click at [61, 242] on button "Next" at bounding box center [61, 243] width 12 height 9
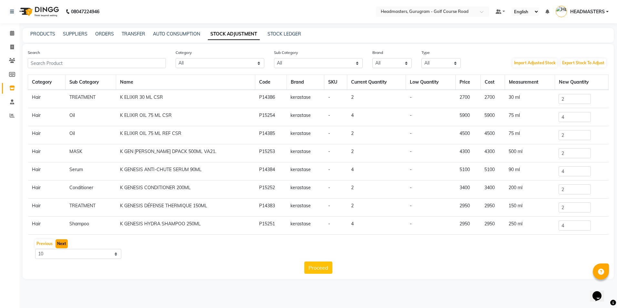
click at [57, 243] on button "Next" at bounding box center [61, 243] width 12 height 9
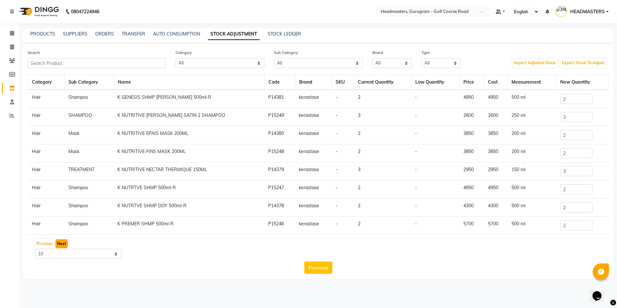
click at [62, 241] on button "Next" at bounding box center [61, 243] width 12 height 9
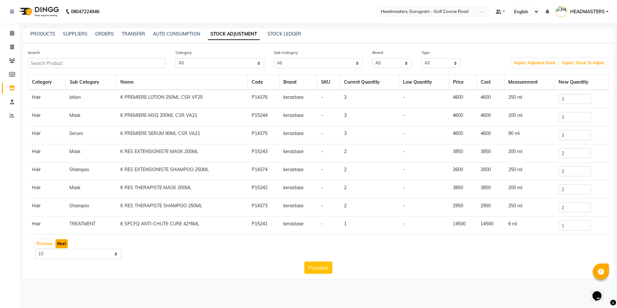
click at [58, 241] on button "Next" at bounding box center [61, 243] width 12 height 9
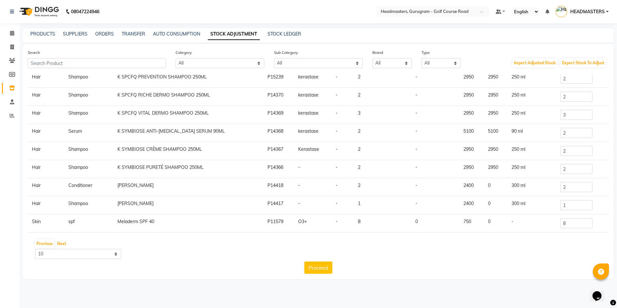
scroll to position [40, 0]
click at [58, 244] on button "Next" at bounding box center [61, 243] width 12 height 9
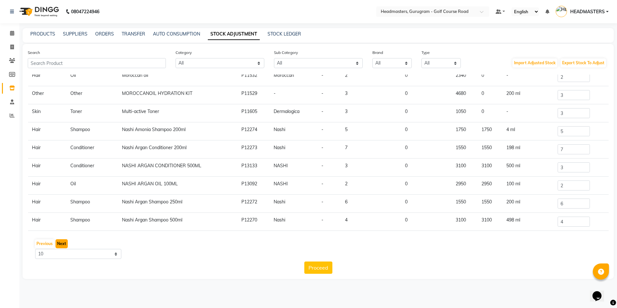
click at [57, 245] on button "Next" at bounding box center [61, 243] width 12 height 9
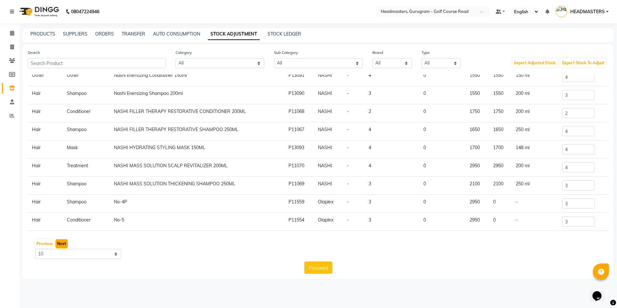
click at [57, 245] on button "Next" at bounding box center [61, 243] width 12 height 9
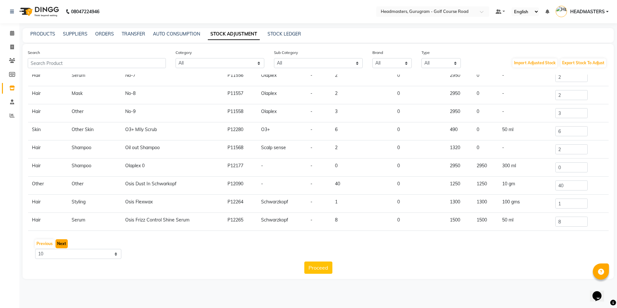
click at [62, 245] on button "Next" at bounding box center [61, 243] width 12 height 9
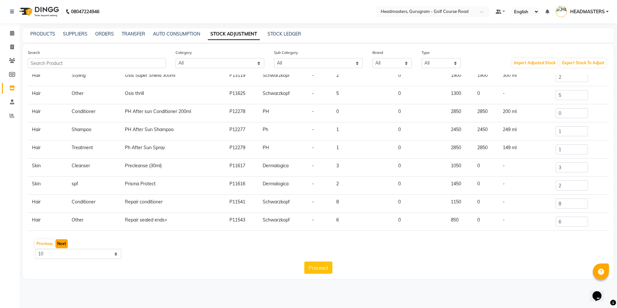
click at [56, 246] on button "Next" at bounding box center [61, 243] width 12 height 9
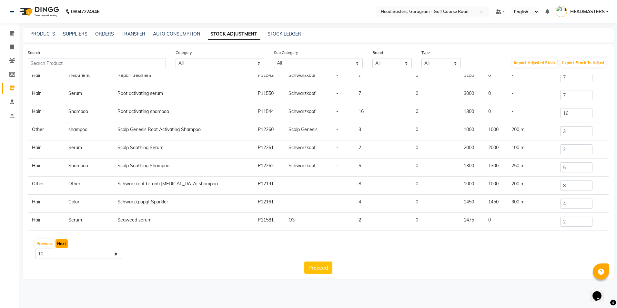
click at [59, 241] on button "Next" at bounding box center [61, 243] width 12 height 9
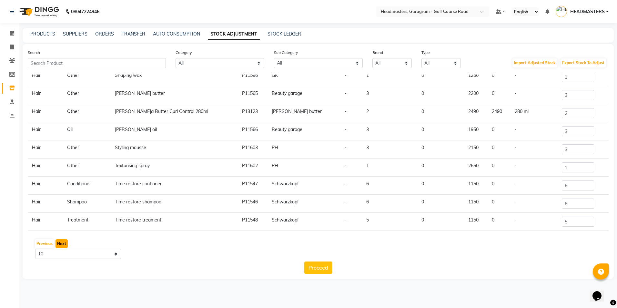
click at [56, 243] on button "Next" at bounding box center [61, 243] width 12 height 9
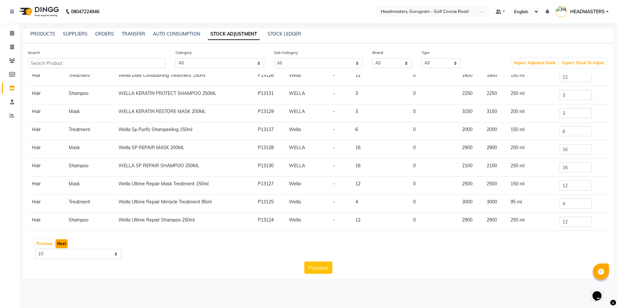
click at [59, 244] on button "Next" at bounding box center [61, 243] width 12 height 9
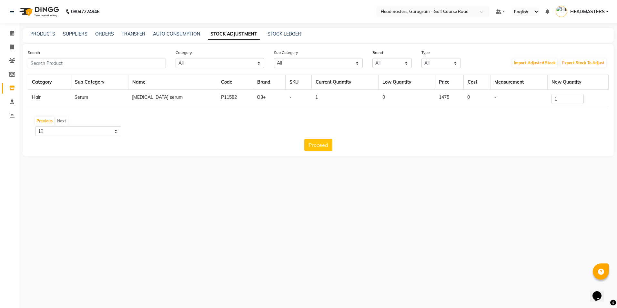
scroll to position [0, 0]
click at [171, 35] on link "AUTO CONSUMPTION" at bounding box center [176, 34] width 47 height 6
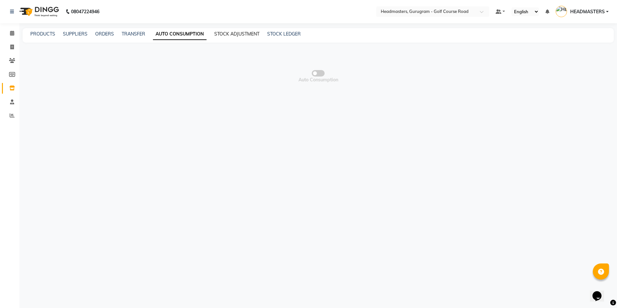
click at [233, 33] on link "STOCK ADJUSTMENT" at bounding box center [236, 34] width 45 height 6
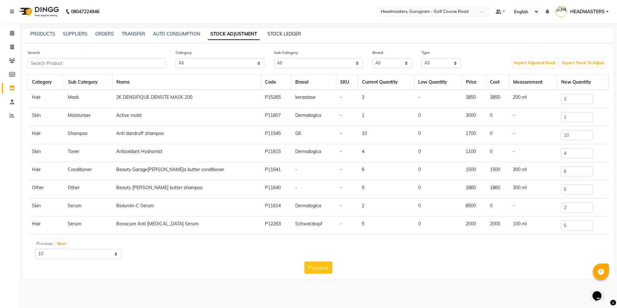
click at [287, 33] on link "STOCK LEDGER" at bounding box center [284, 34] width 34 height 6
select select "all"
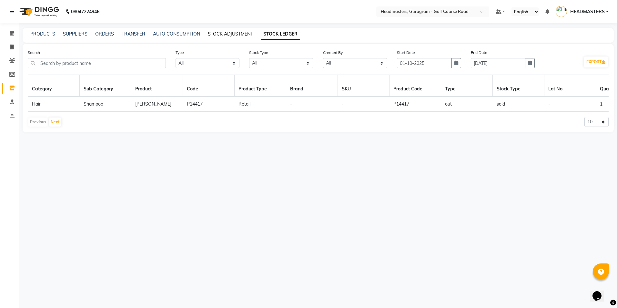
click at [208, 32] on link "STOCK ADJUSTMENT" at bounding box center [230, 34] width 45 height 6
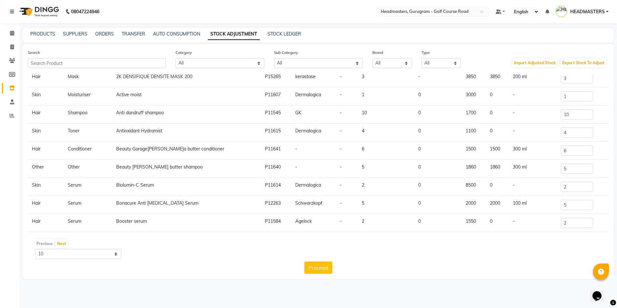
scroll to position [40, 0]
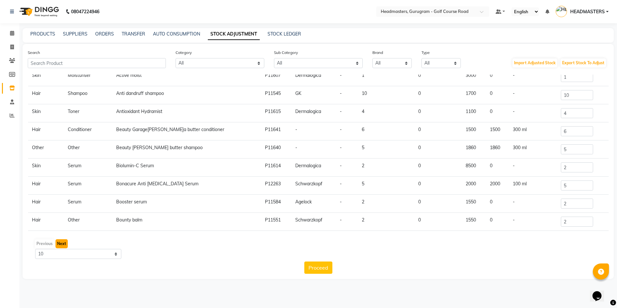
click at [64, 241] on button "Next" at bounding box center [61, 243] width 12 height 9
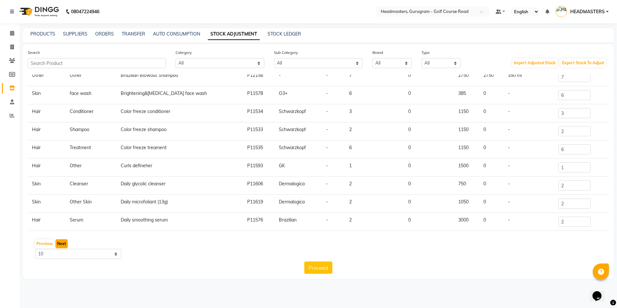
click at [64, 244] on button "Next" at bounding box center [61, 243] width 12 height 9
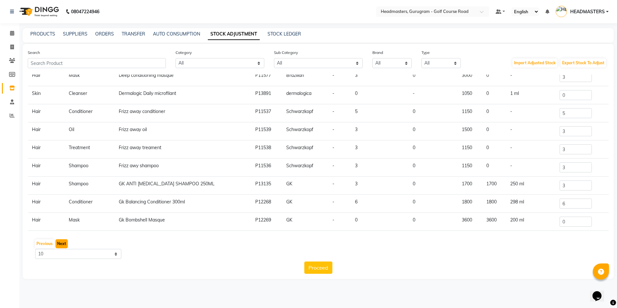
click at [60, 242] on button "Next" at bounding box center [61, 243] width 12 height 9
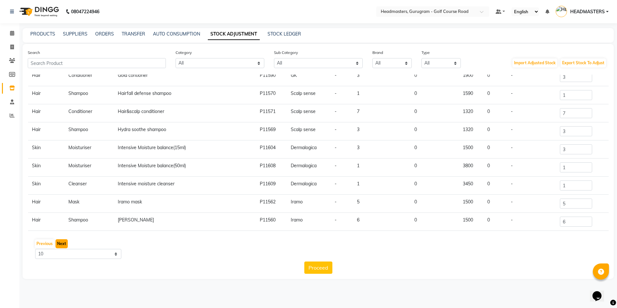
click at [63, 246] on button "Next" at bounding box center [61, 243] width 12 height 9
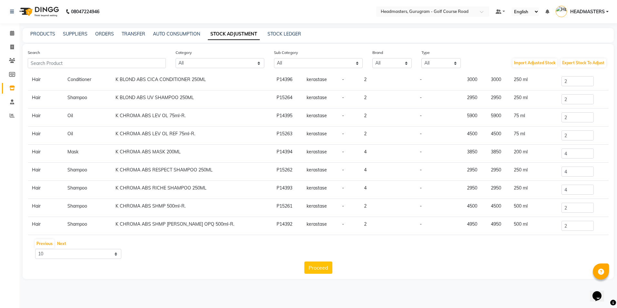
scroll to position [0, 0]
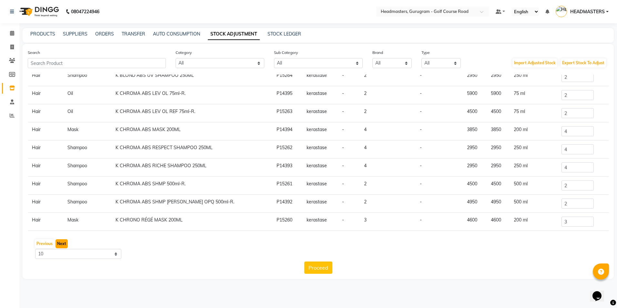
click at [65, 243] on button "Next" at bounding box center [61, 243] width 12 height 9
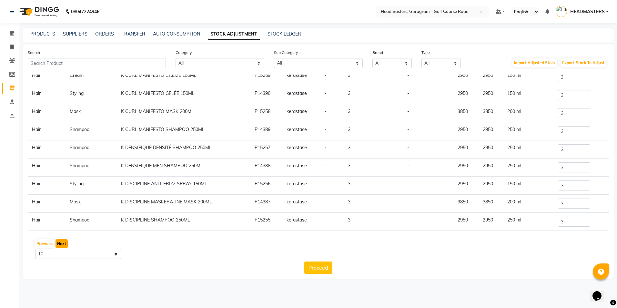
click at [62, 240] on button "Next" at bounding box center [61, 243] width 12 height 9
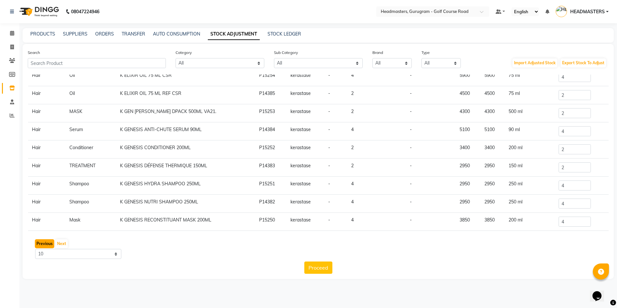
click at [45, 241] on button "Previous" at bounding box center [44, 243] width 19 height 9
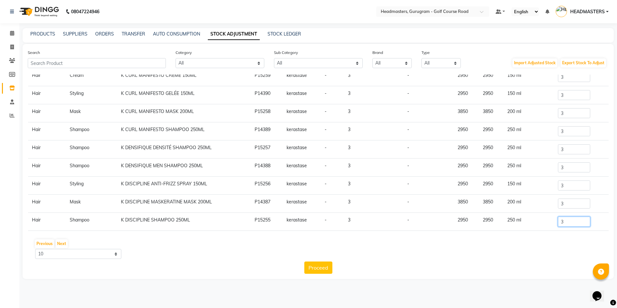
click at [562, 219] on input "3" at bounding box center [574, 221] width 32 height 10
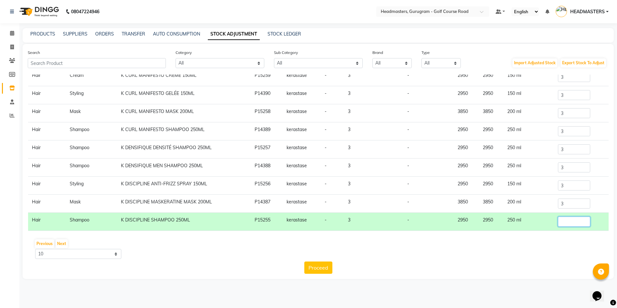
type input "1"
type input "2"
click at [528, 257] on div "Previous Next 10 50 100" at bounding box center [317, 248] width 575 height 20
click at [527, 255] on div "Previous Next 10 50 100" at bounding box center [317, 248] width 575 height 20
click at [546, 229] on td "250 ml" at bounding box center [528, 222] width 51 height 18
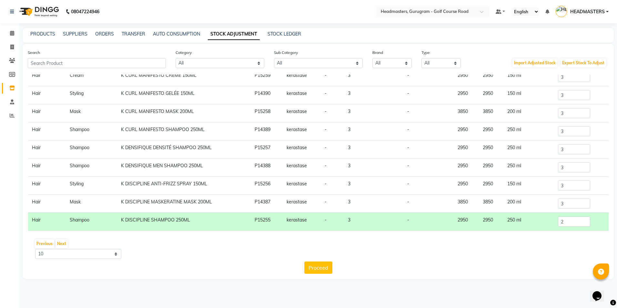
click at [546, 253] on div "Previous Next 10 50 100" at bounding box center [317, 248] width 575 height 20
click at [506, 225] on td "250 ml" at bounding box center [528, 222] width 51 height 18
click at [380, 263] on div "Proceed" at bounding box center [318, 267] width 581 height 12
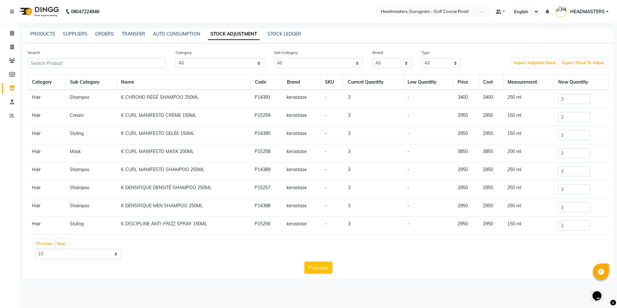
click at [557, 40] on div "PRODUCTS SUPPLIERS ORDERS TRANSFER AUTO CONSUMPTION STOCK ADJUSTMENT STOCK LEDG…" at bounding box center [318, 35] width 591 height 15
click at [6, 45] on span at bounding box center [11, 47] width 11 height 7
select select "7134"
select select "service"
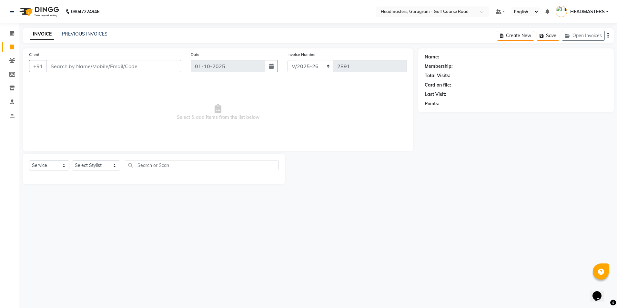
click at [65, 68] on input "Client" at bounding box center [113, 66] width 135 height 12
type input "9810122281"
click at [179, 70] on button "Add Client" at bounding box center [164, 66] width 33 height 12
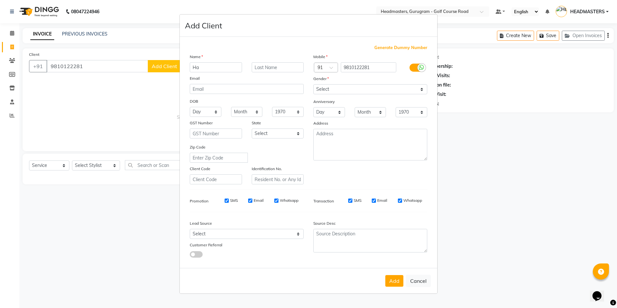
type input "H"
type input "Mr"
click at [275, 72] on input "text" at bounding box center [278, 67] width 52 height 10
type input "Bansal"
drag, startPoint x: 403, startPoint y: 85, endPoint x: 403, endPoint y: 94, distance: 8.4
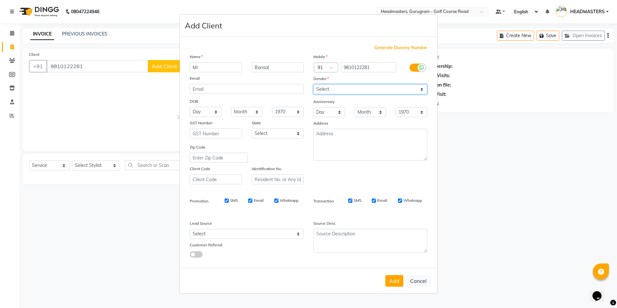
click at [403, 85] on select "Select [DEMOGRAPHIC_DATA] [DEMOGRAPHIC_DATA] Other Prefer Not To Say" at bounding box center [370, 89] width 114 height 10
select select "[DEMOGRAPHIC_DATA]"
click at [313, 84] on select "Select [DEMOGRAPHIC_DATA] [DEMOGRAPHIC_DATA] Other Prefer Not To Say" at bounding box center [370, 89] width 114 height 10
click at [393, 282] on button "Add" at bounding box center [394, 281] width 18 height 12
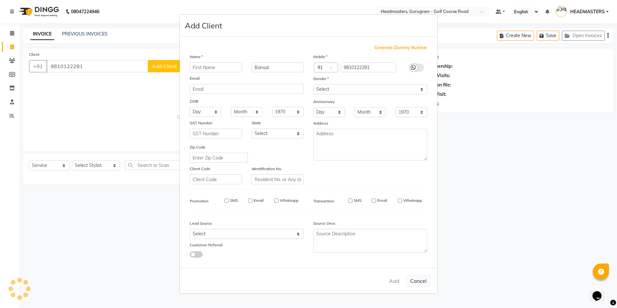
select select
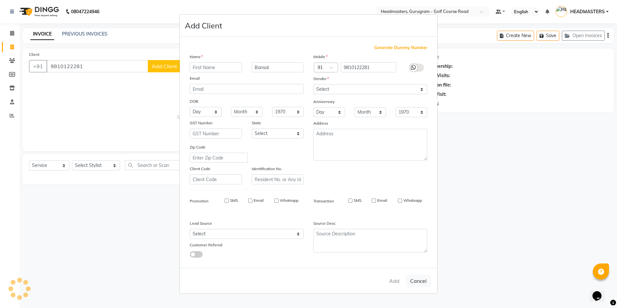
select select
checkbox input "false"
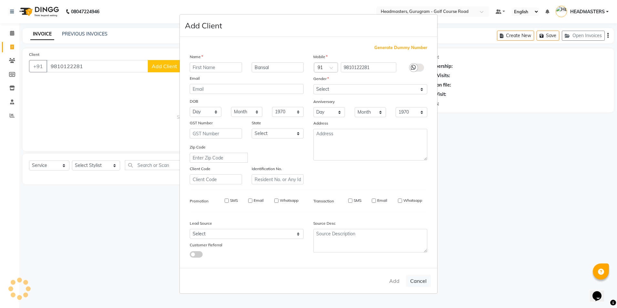
checkbox input "false"
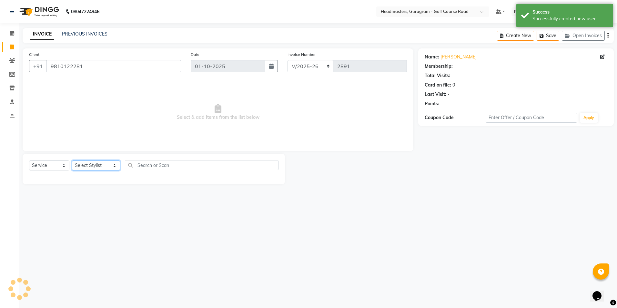
click at [96, 165] on select "Select Stylist Dev Gaurav HEADMASTERS[PERSON_NAME] Artist [PERSON_NAME]a Pooja …" at bounding box center [96, 165] width 48 height 10
select select "85246"
click at [72, 160] on select "Select Stylist Dev Gaurav HEADMASTERS[PERSON_NAME] Artist [PERSON_NAME]a Pooja …" at bounding box center [96, 165] width 48 height 10
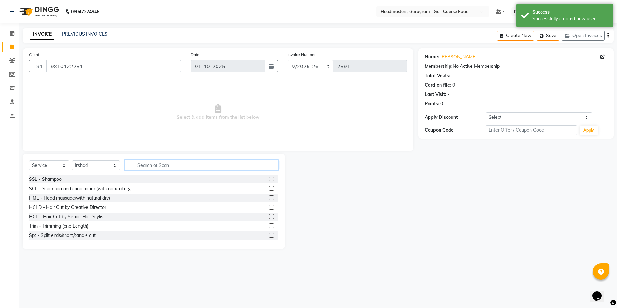
click at [133, 166] on input "text" at bounding box center [201, 165] width 153 height 10
type input "be"
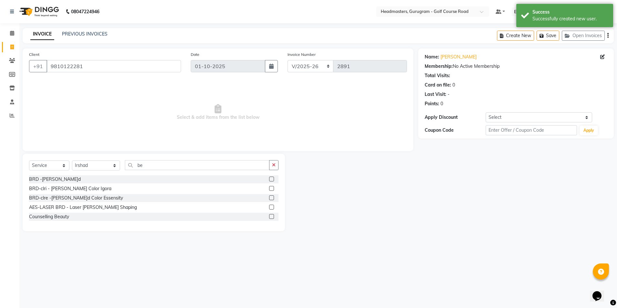
click at [271, 177] on label at bounding box center [271, 178] width 5 height 5
click at [271, 177] on input "checkbox" at bounding box center [271, 179] width 4 height 4
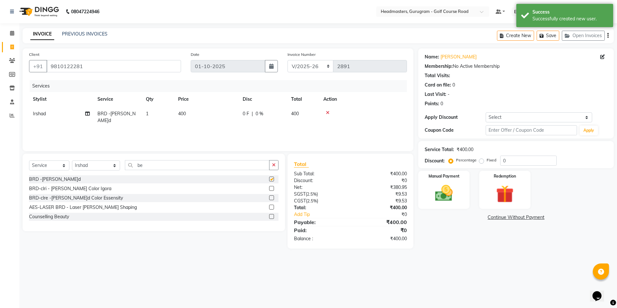
checkbox input "false"
click at [179, 166] on input "be" at bounding box center [197, 165] width 144 height 10
type input "b"
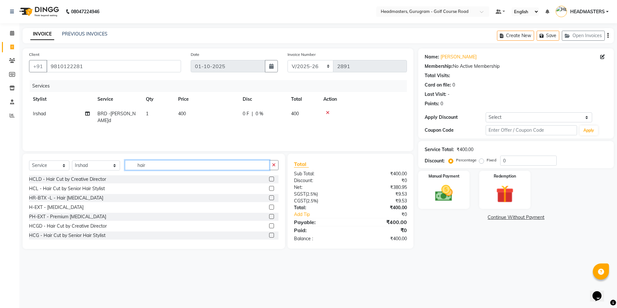
type input "hair"
click at [269, 228] on div at bounding box center [271, 226] width 4 height 7
click at [269, 226] on label at bounding box center [271, 225] width 5 height 5
click at [269, 226] on input "checkbox" at bounding box center [271, 226] width 4 height 4
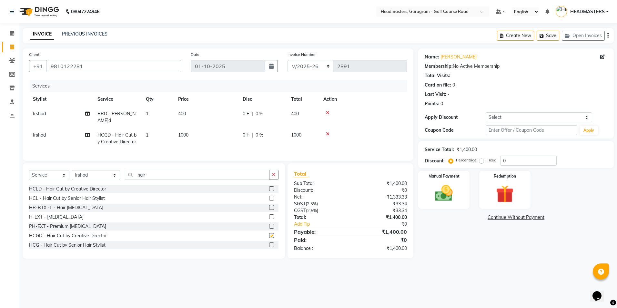
checkbox input "false"
click at [199, 173] on input "hair" at bounding box center [197, 175] width 144 height 10
type input "h"
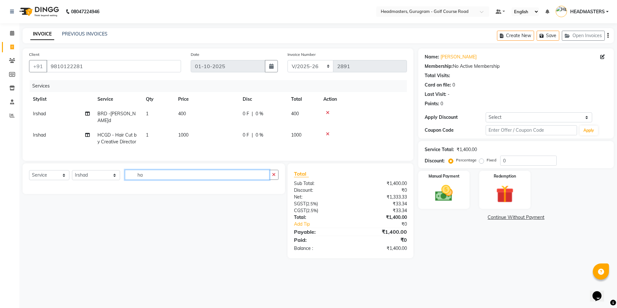
type input "h"
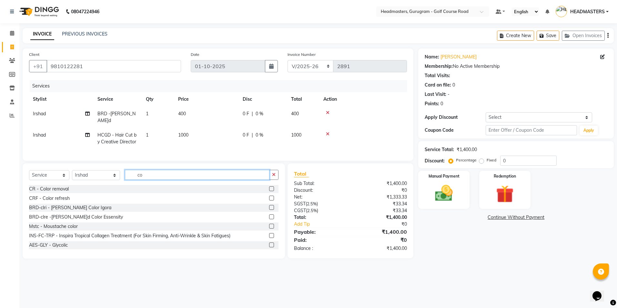
type input "c"
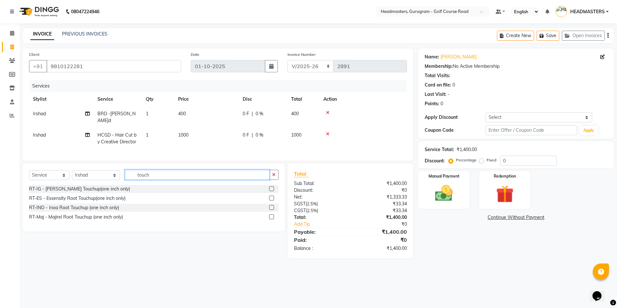
type input "touch"
click at [272, 205] on label at bounding box center [271, 207] width 5 height 5
click at [272, 205] on input "checkbox" at bounding box center [271, 207] width 4 height 4
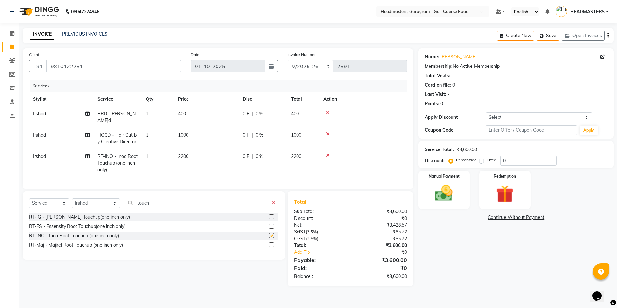
checkbox input "false"
click at [257, 153] on span "0 %" at bounding box center [259, 156] width 8 height 7
select select "85246"
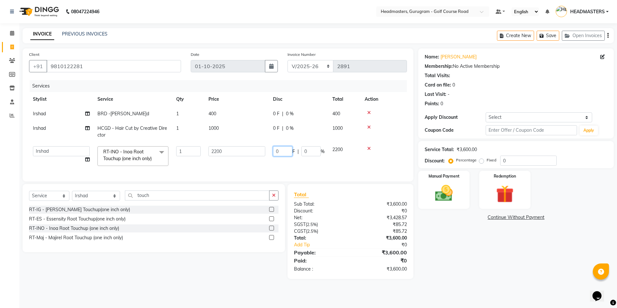
click at [290, 149] on input "0" at bounding box center [282, 151] width 19 height 10
type input "200"
click at [293, 158] on tr "Dev Gaurav HEADMASTERS [PERSON_NAME] Nail Artist [PERSON_NAME] Pooja [PERSON_NA…" at bounding box center [218, 155] width 378 height 27
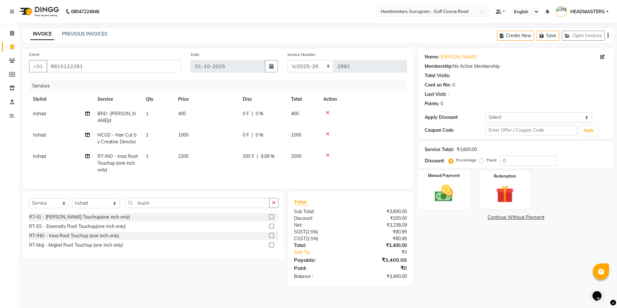
click at [455, 181] on div "Manual Payment" at bounding box center [443, 190] width 53 height 40
click at [536, 218] on span "Cash" at bounding box center [531, 217] width 12 height 7
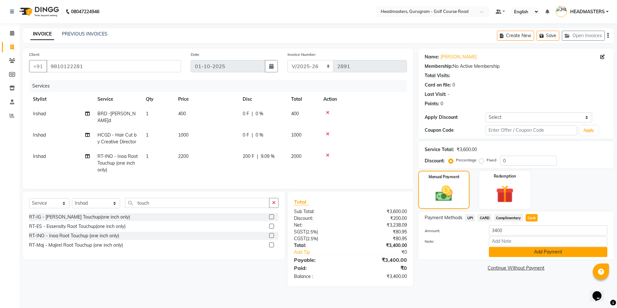
click at [537, 252] on button "Add Payment" at bounding box center [548, 252] width 118 height 10
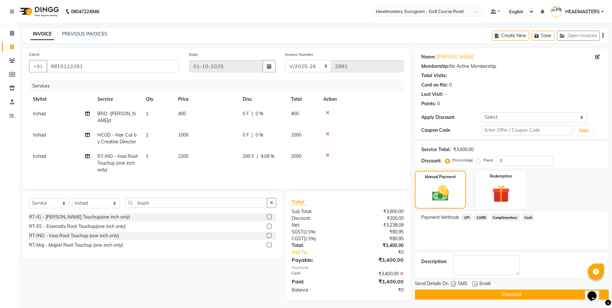
click at [499, 293] on button "Checkout" at bounding box center [512, 294] width 194 height 10
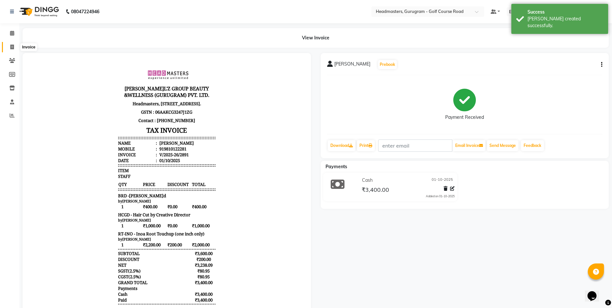
click at [7, 45] on span at bounding box center [11, 47] width 11 height 7
select select "7134"
select select "service"
